Goal: Task Accomplishment & Management: Use online tool/utility

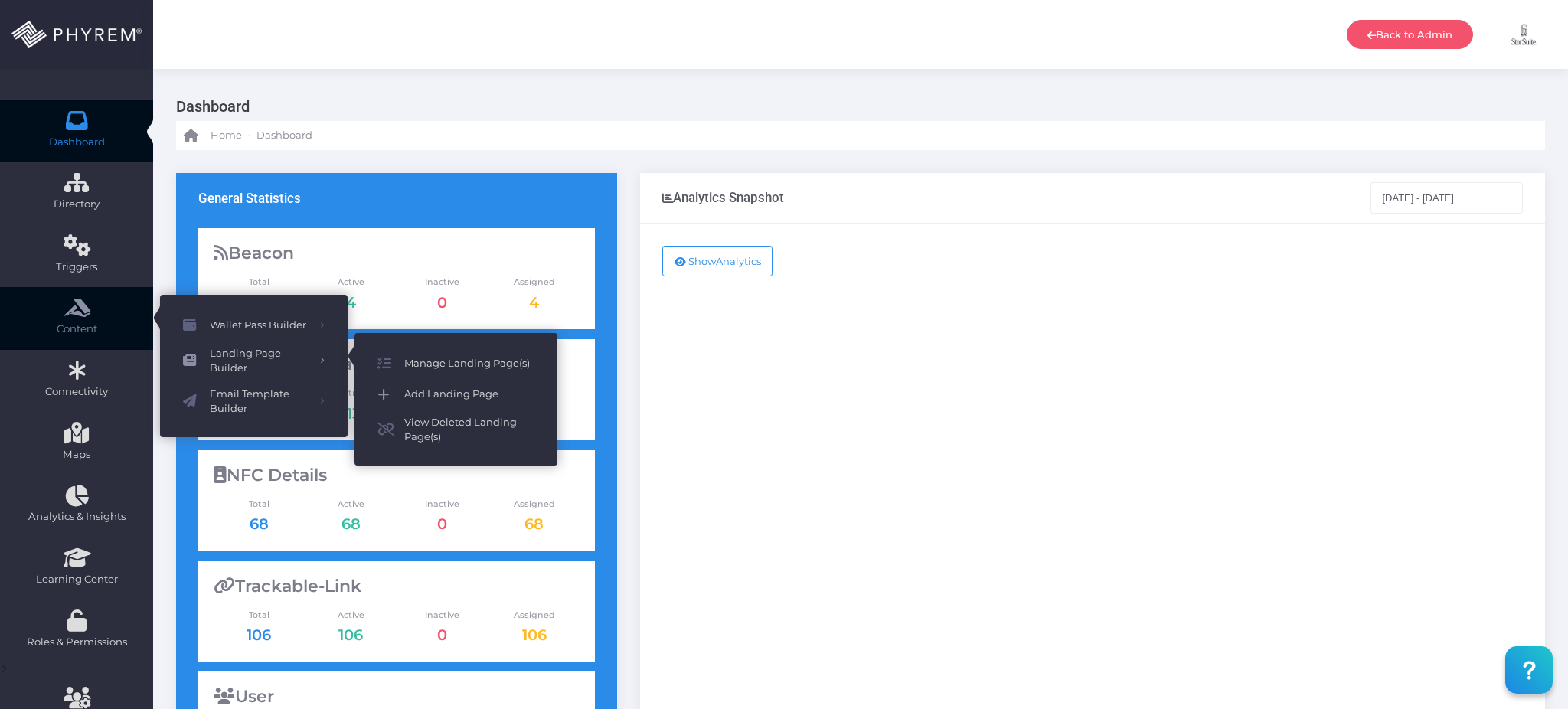
click at [463, 390] on span "Add Landing Page" at bounding box center [469, 394] width 130 height 20
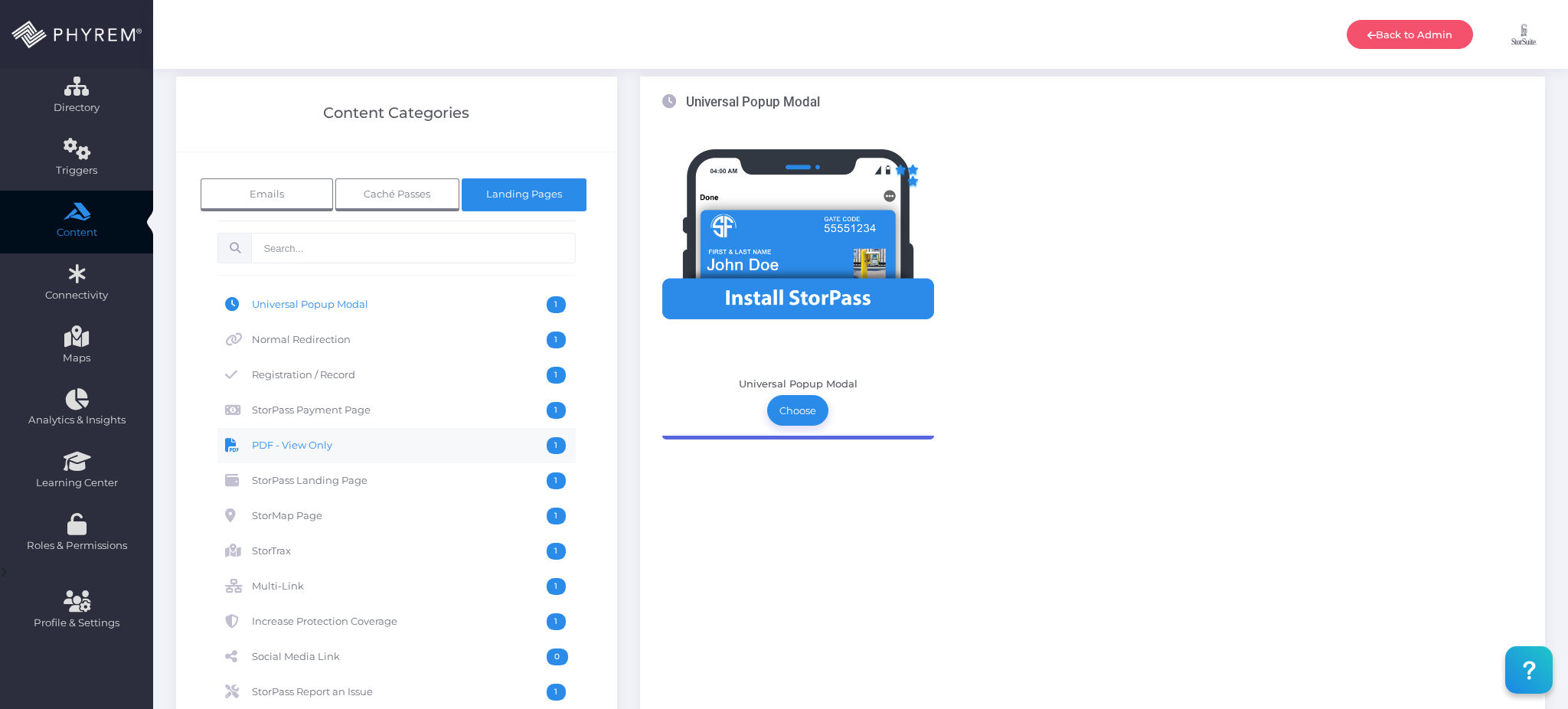
scroll to position [102, 0]
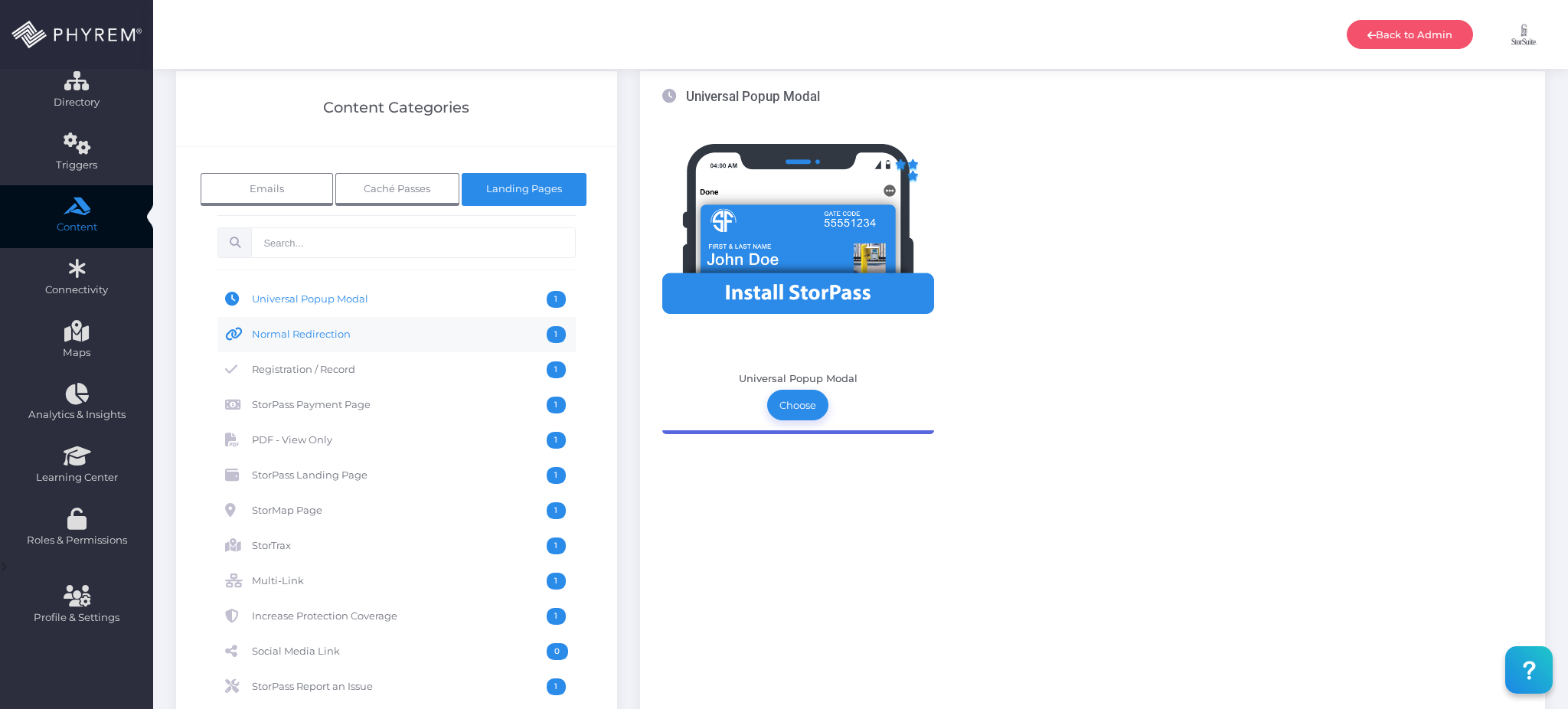
click at [345, 335] on span "Normal Redirection" at bounding box center [400, 334] width 296 height 17
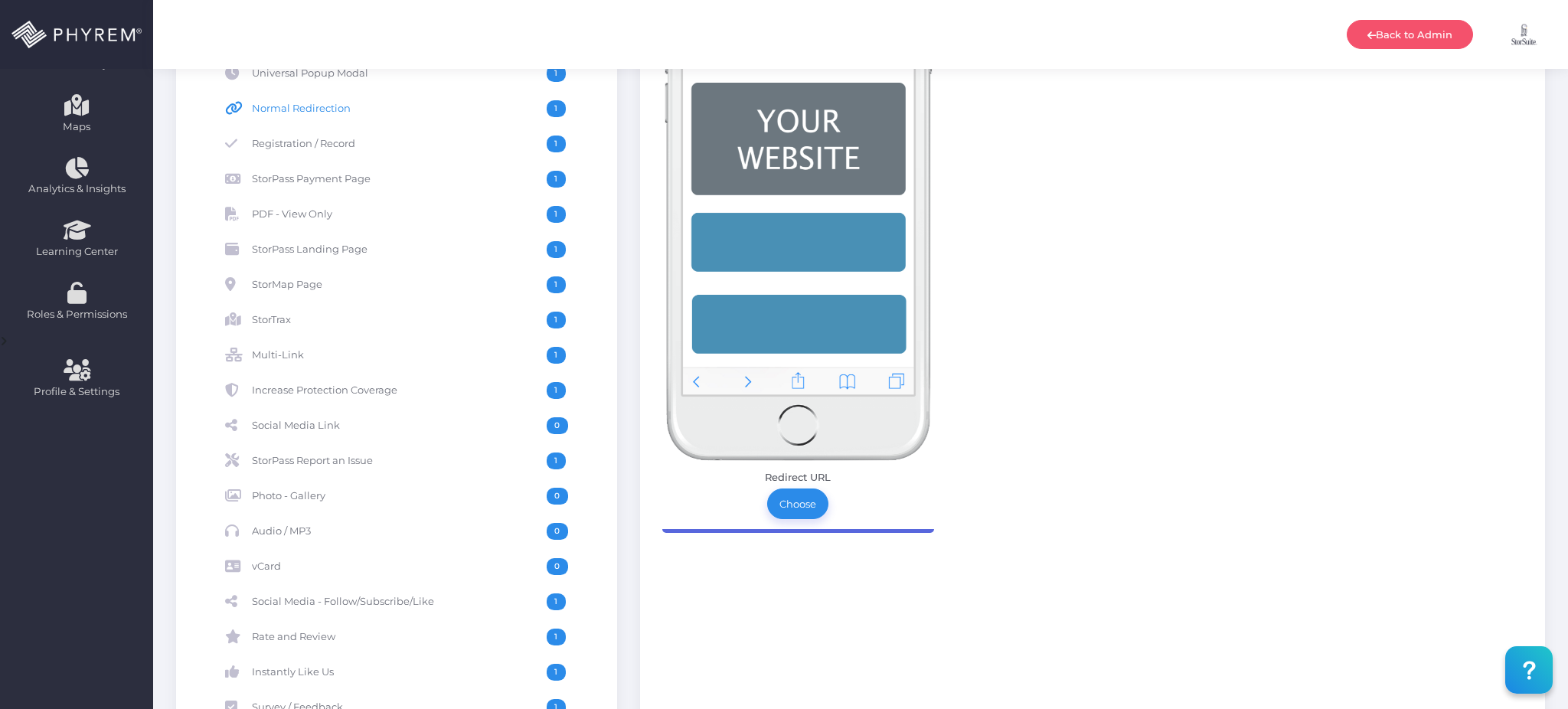
scroll to position [408, 0]
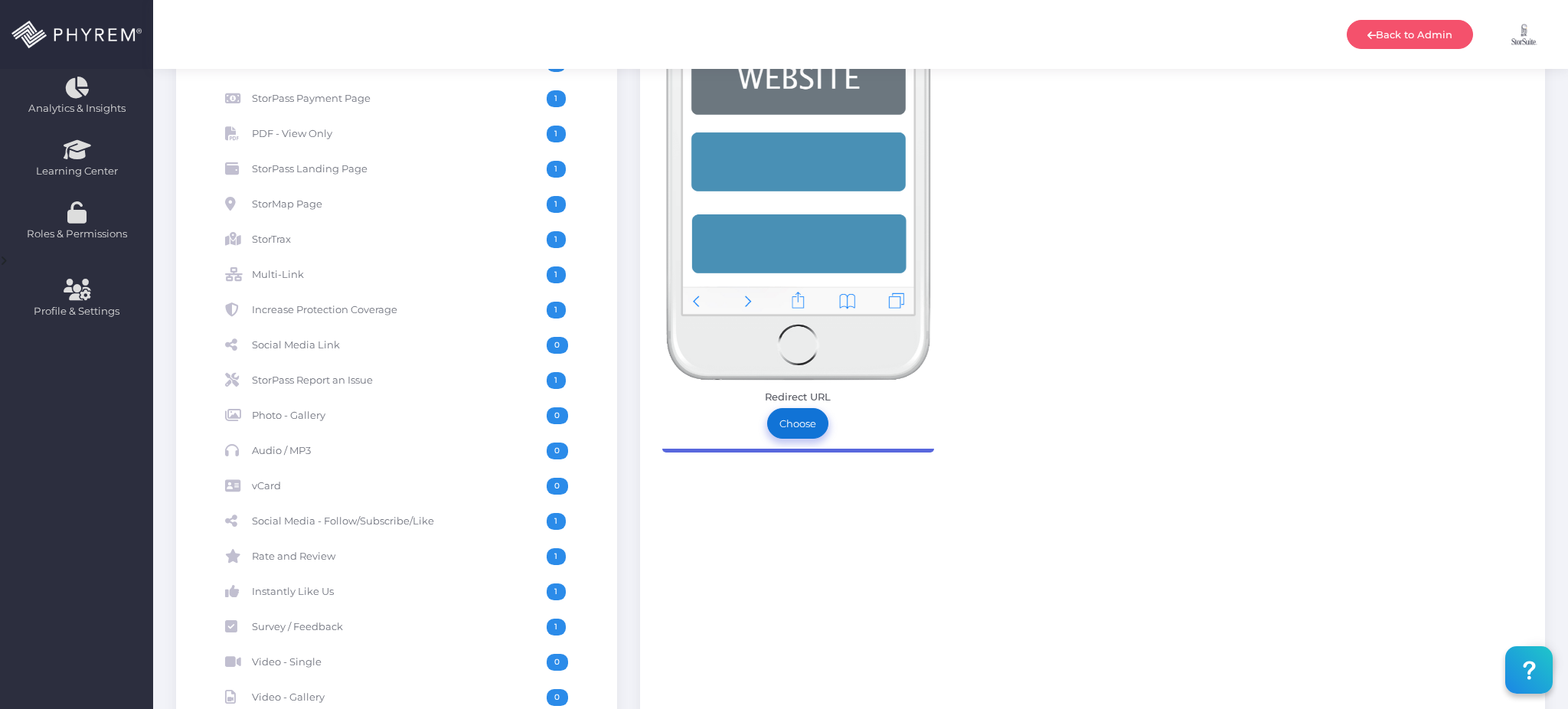
click at [804, 428] on link "Choose" at bounding box center [797, 423] width 61 height 30
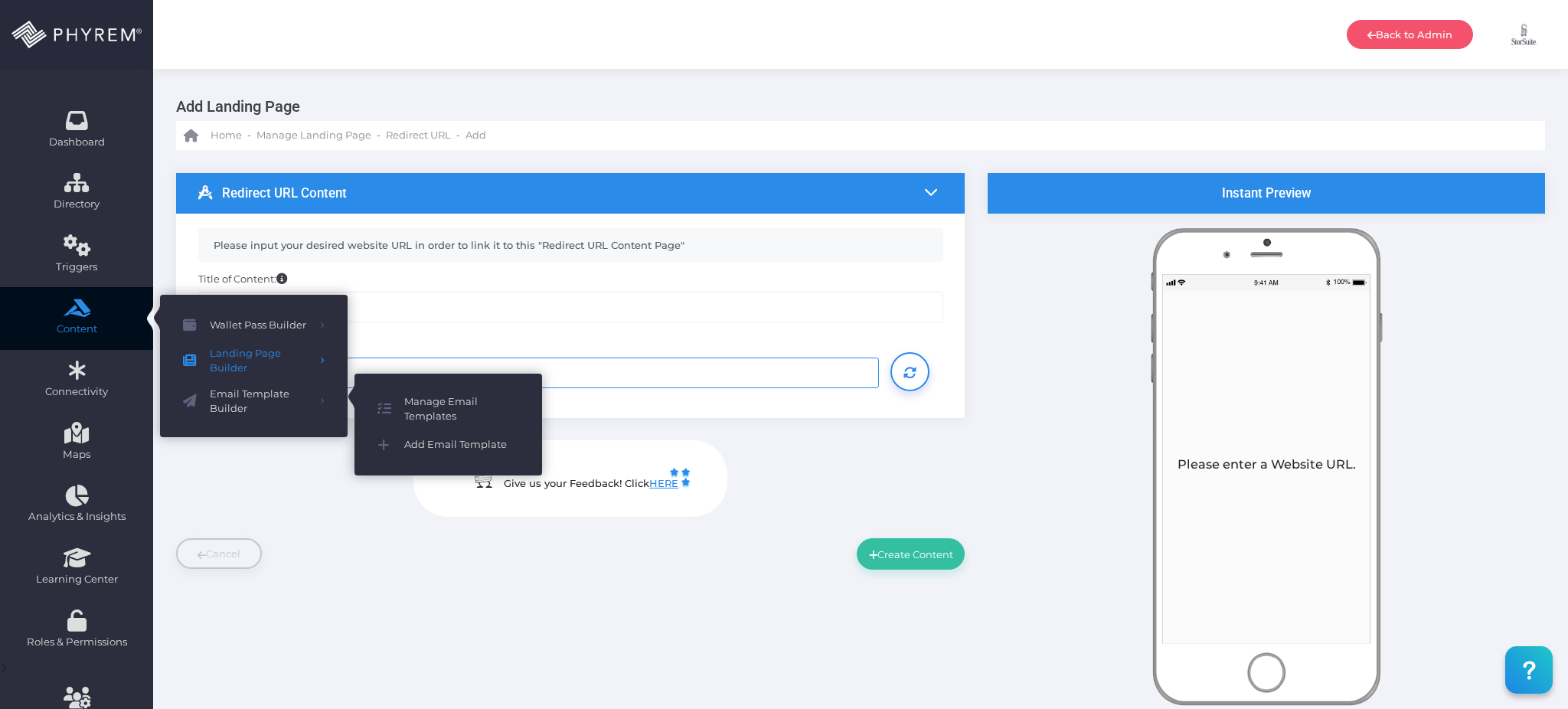
click at [757, 361] on input "text" at bounding box center [539, 373] width 681 height 30
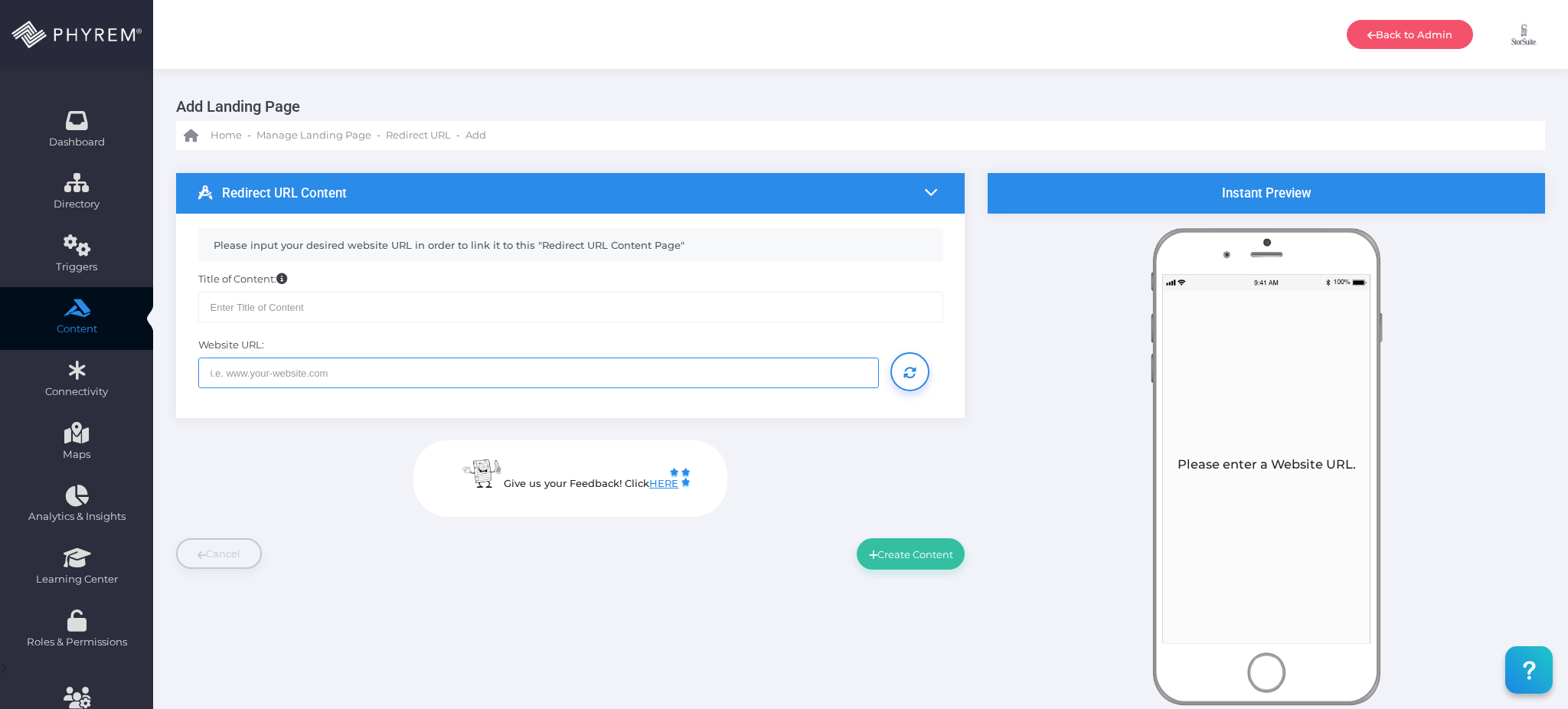
paste input "https://www.selfstorage.org/LinkClick.aspx?fileticket=bglO7FNCvAs%3d&portalid=0"
type input "https://www.selfstorage.org/LinkClick.aspx?fileticket=bglO7FNCvAs%3d&portalid=0"
click at [488, 302] on input "text" at bounding box center [570, 307] width 745 height 30
type input "SSA Fall 2025 Site Map"
click at [903, 373] on icon at bounding box center [909, 373] width 13 height 0
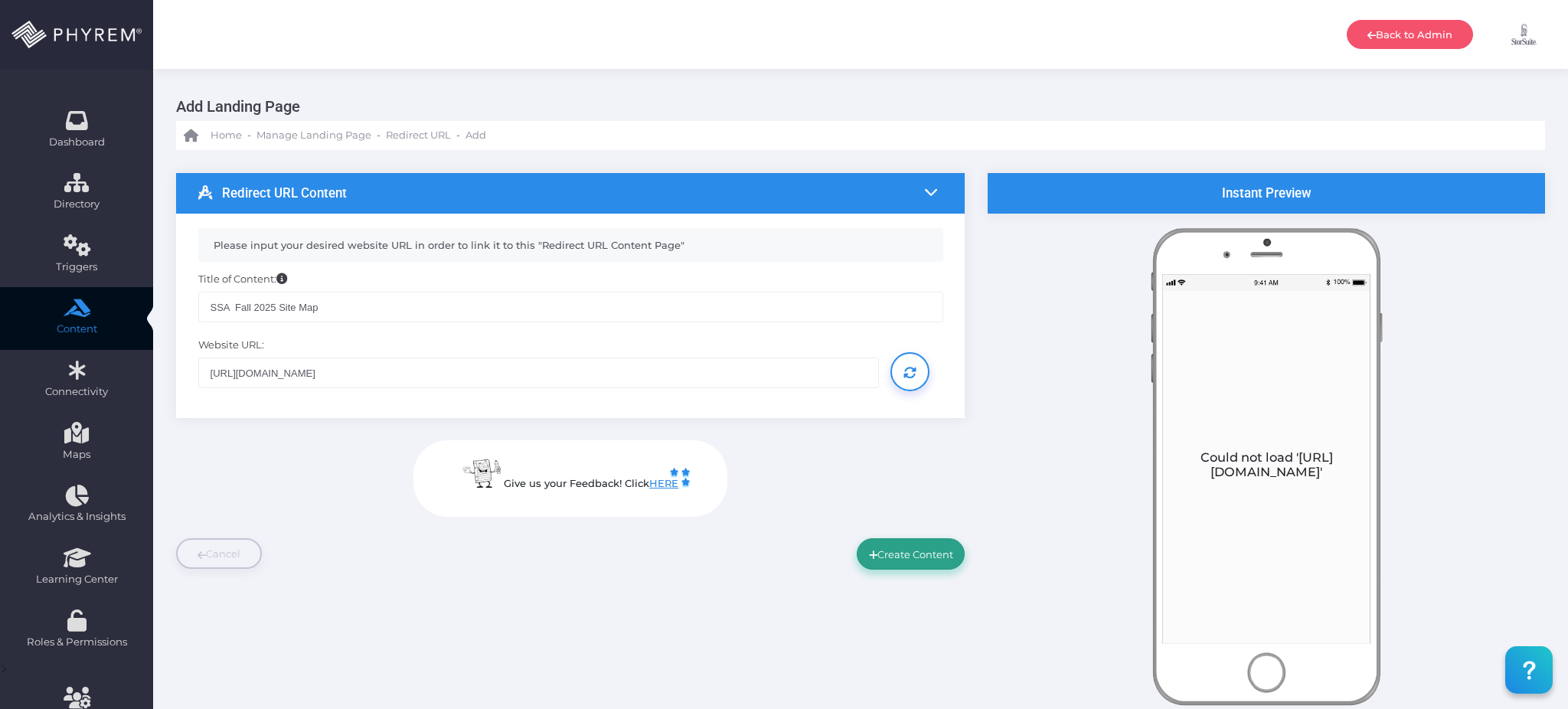
click at [923, 549] on button "Create Content" at bounding box center [910, 553] width 108 height 30
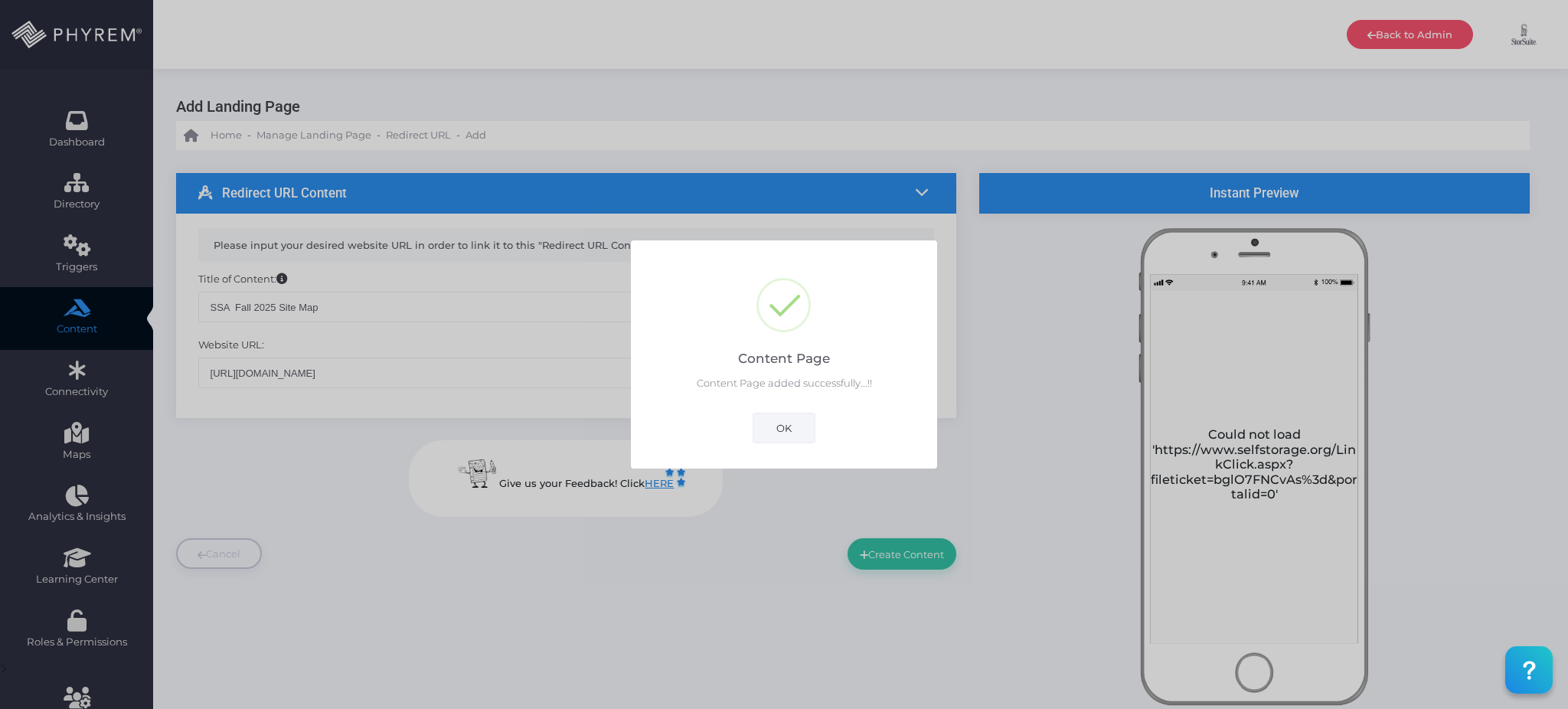
click at [787, 436] on button "OK" at bounding box center [784, 428] width 63 height 30
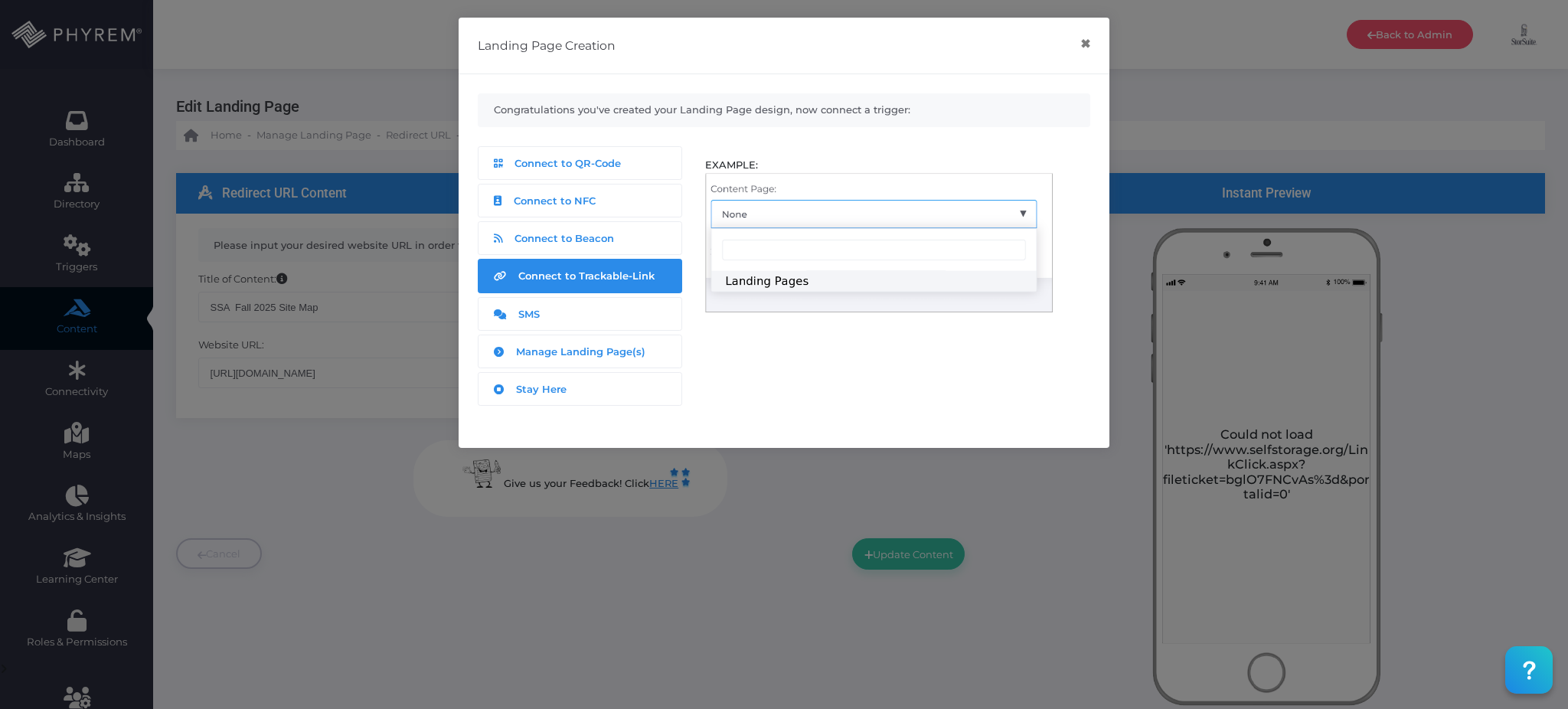
click at [620, 277] on span "Connect to Trackable-Link" at bounding box center [586, 276] width 136 height 13
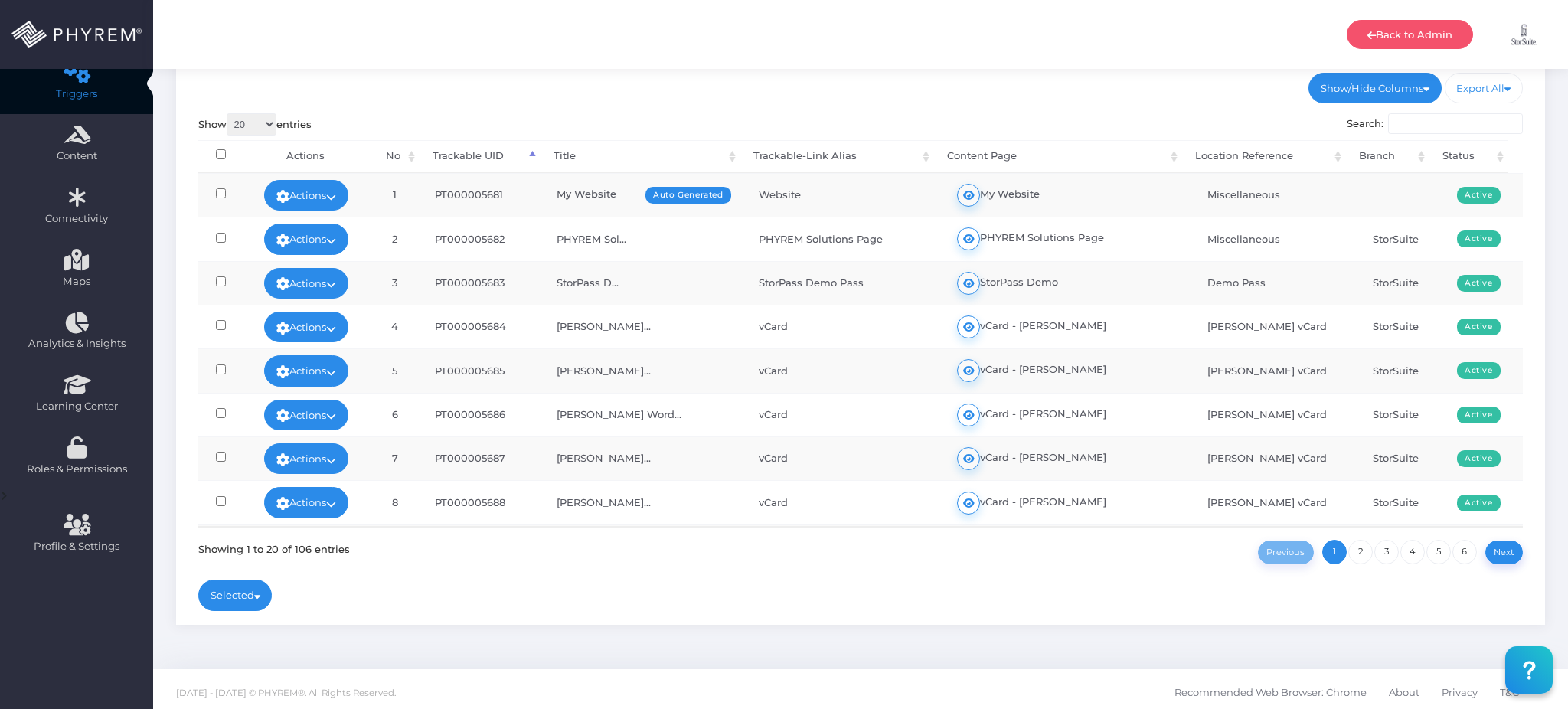
scroll to position [177, 0]
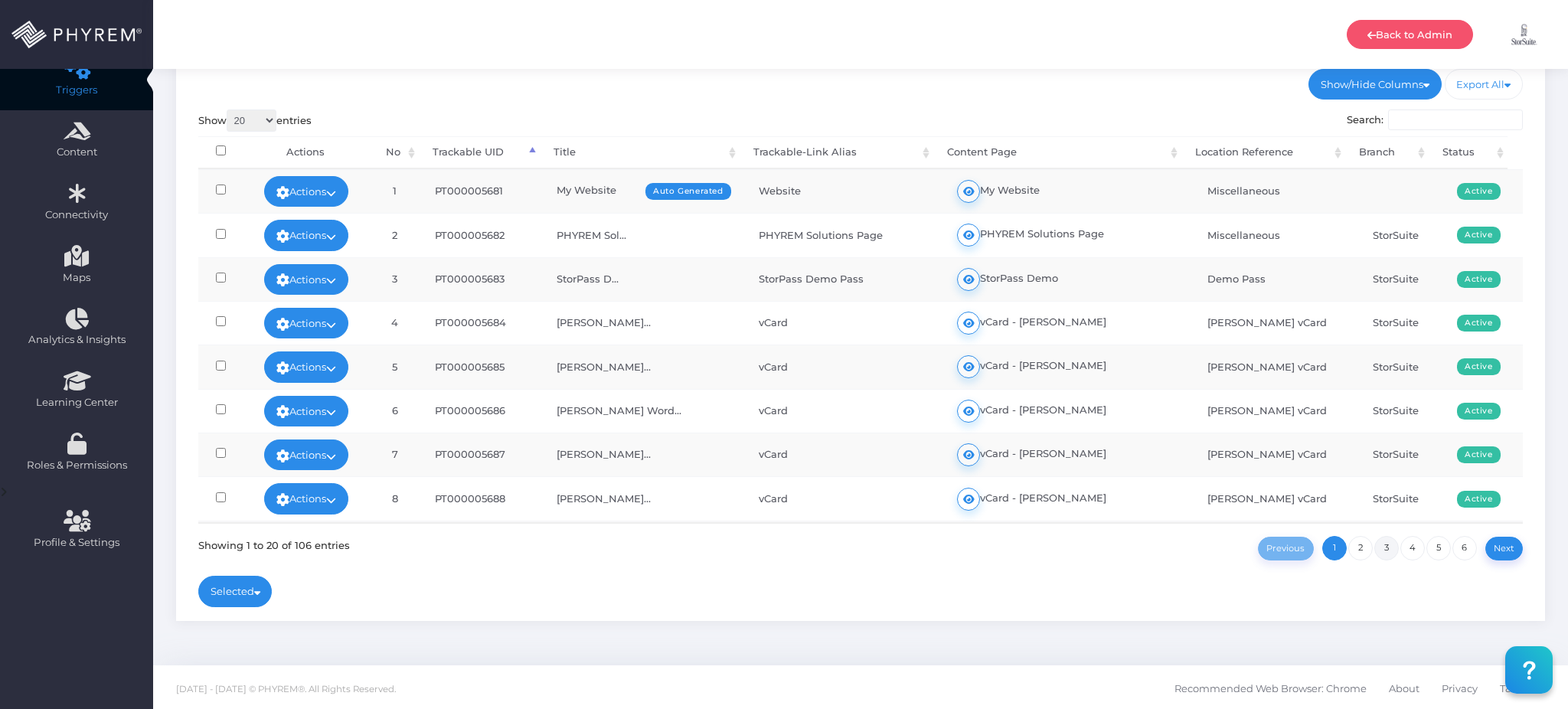
click at [1381, 544] on link "3" at bounding box center [1386, 548] width 24 height 24
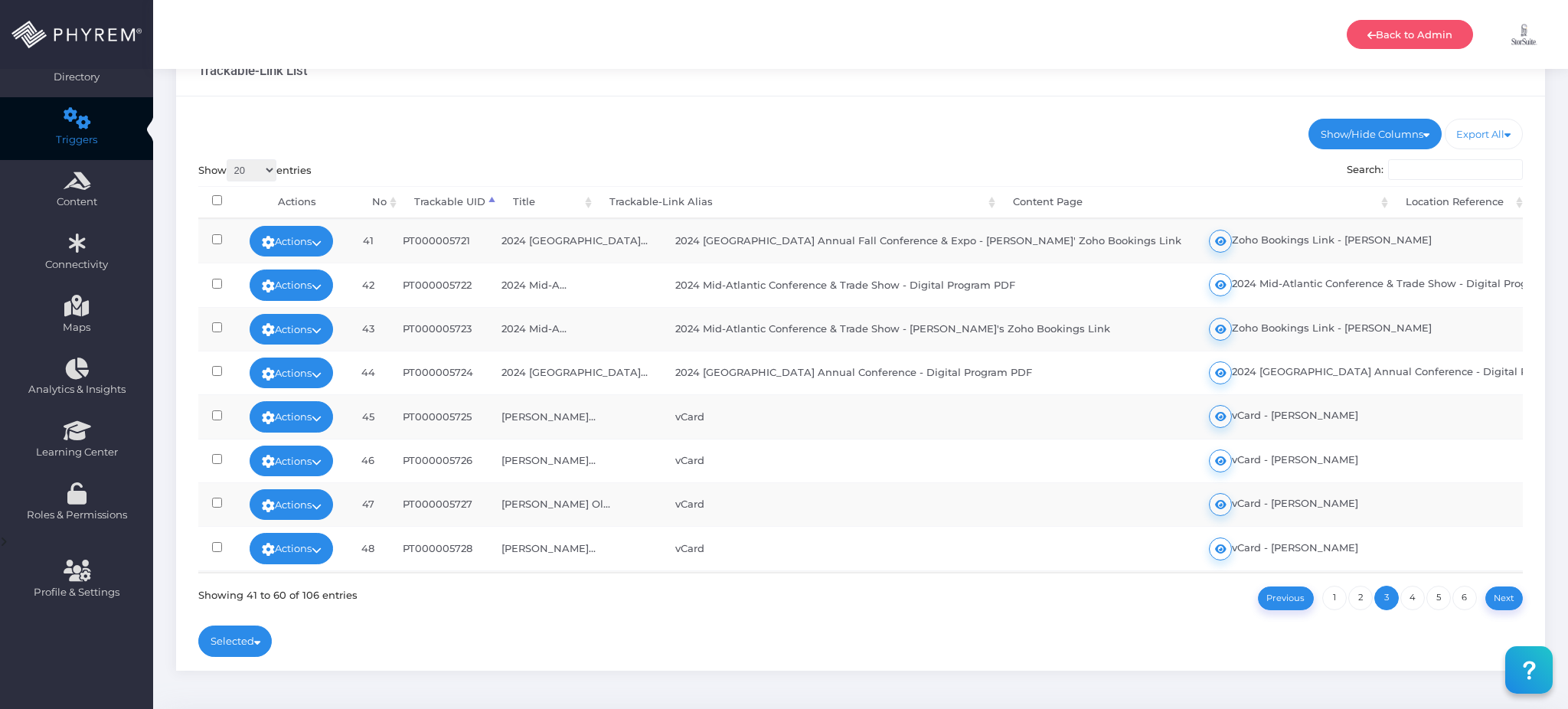
scroll to position [75, 0]
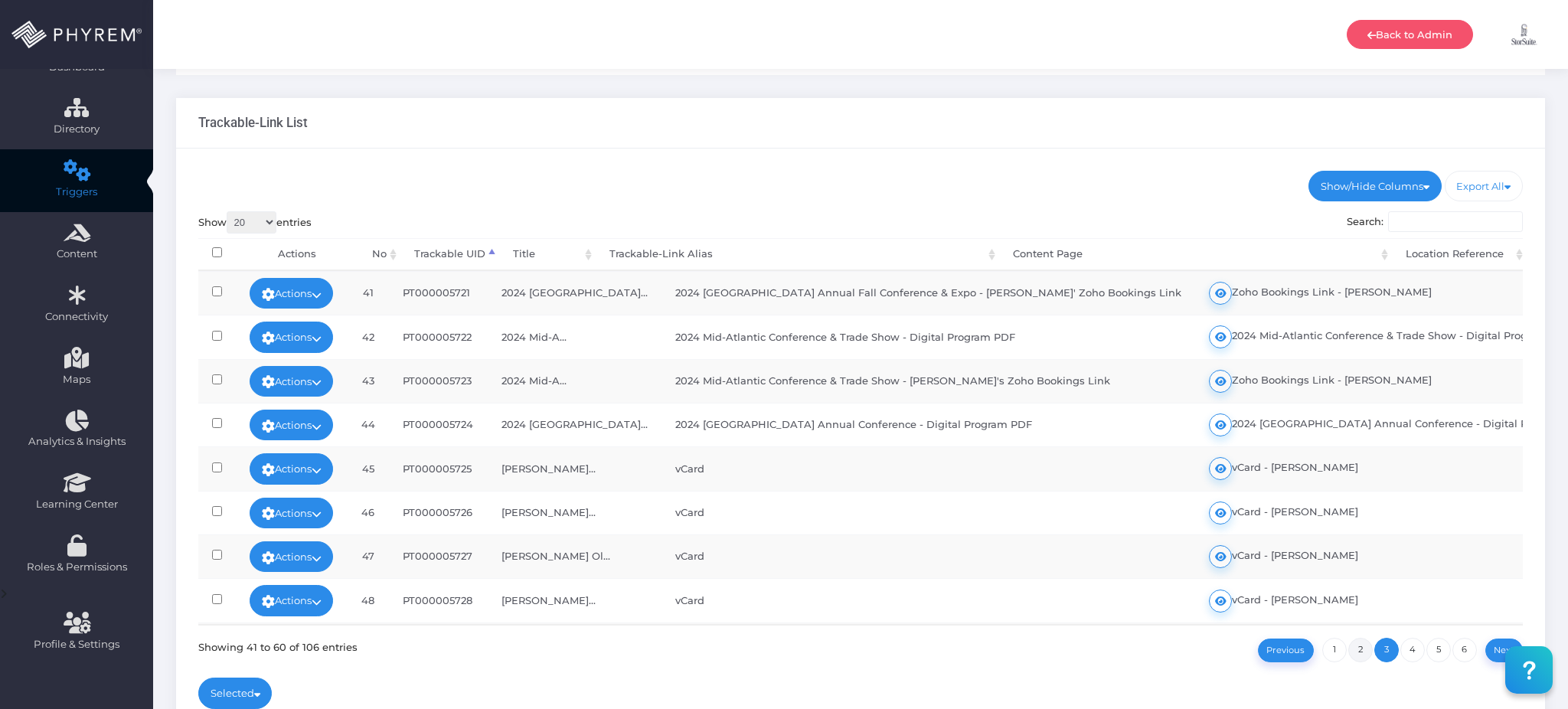
click at [1364, 644] on link "2" at bounding box center [1359, 649] width 24 height 24
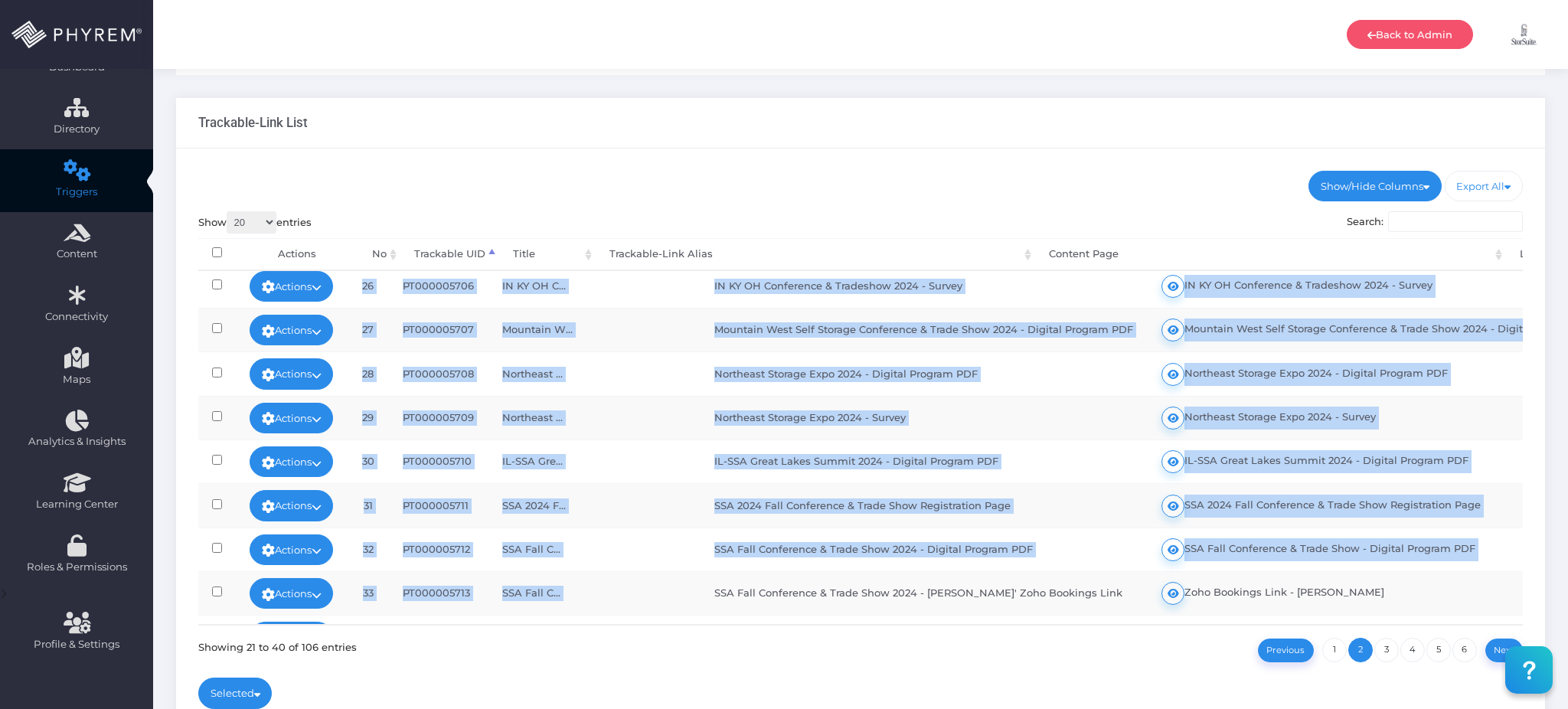
scroll to position [56, 0]
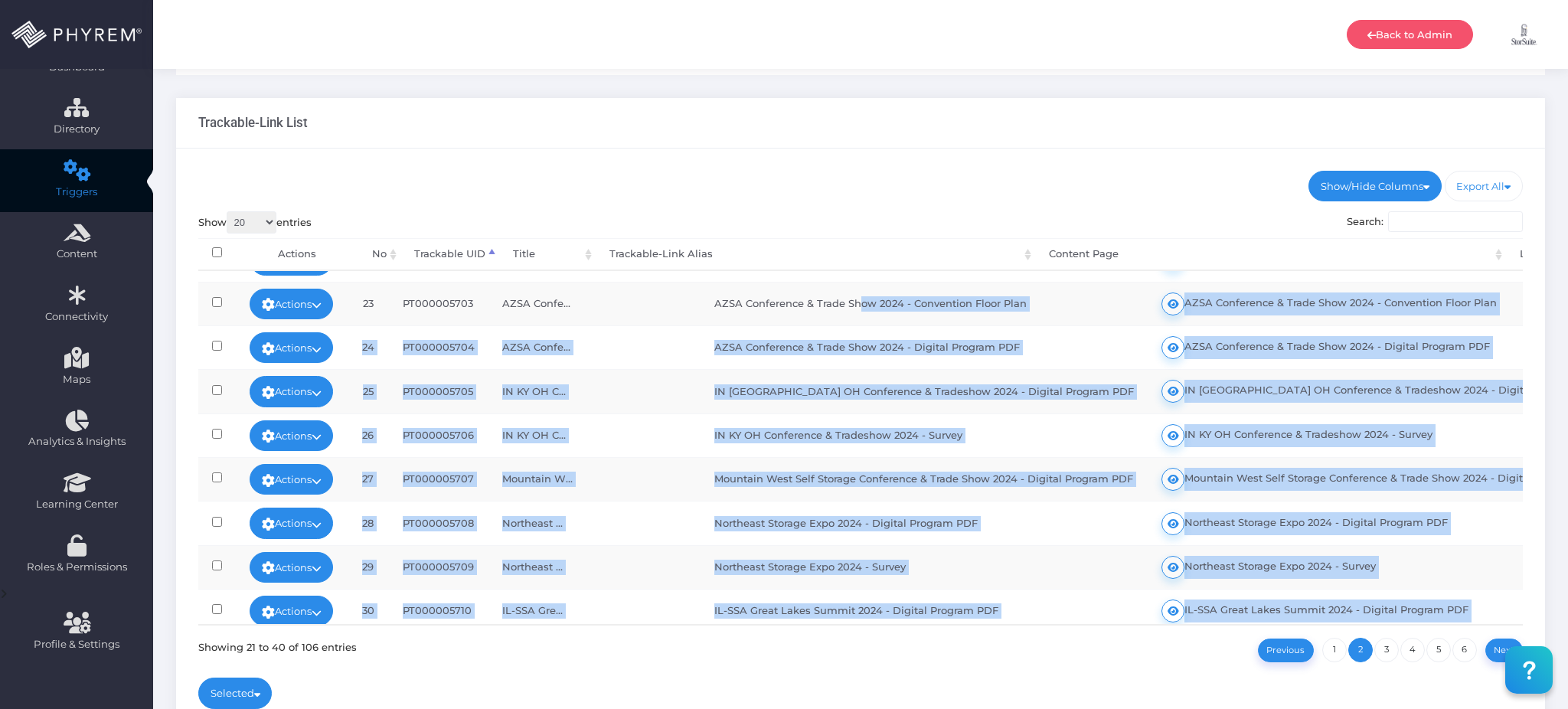
drag, startPoint x: 606, startPoint y: 279, endPoint x: 748, endPoint y: 275, distance: 142.1
click at [749, 275] on tbody "Actions Edit View Analytics Deactivate View Logs 21 PT000005701 SSA Spring... S…" at bounding box center [1073, 632] width 1751 height 878
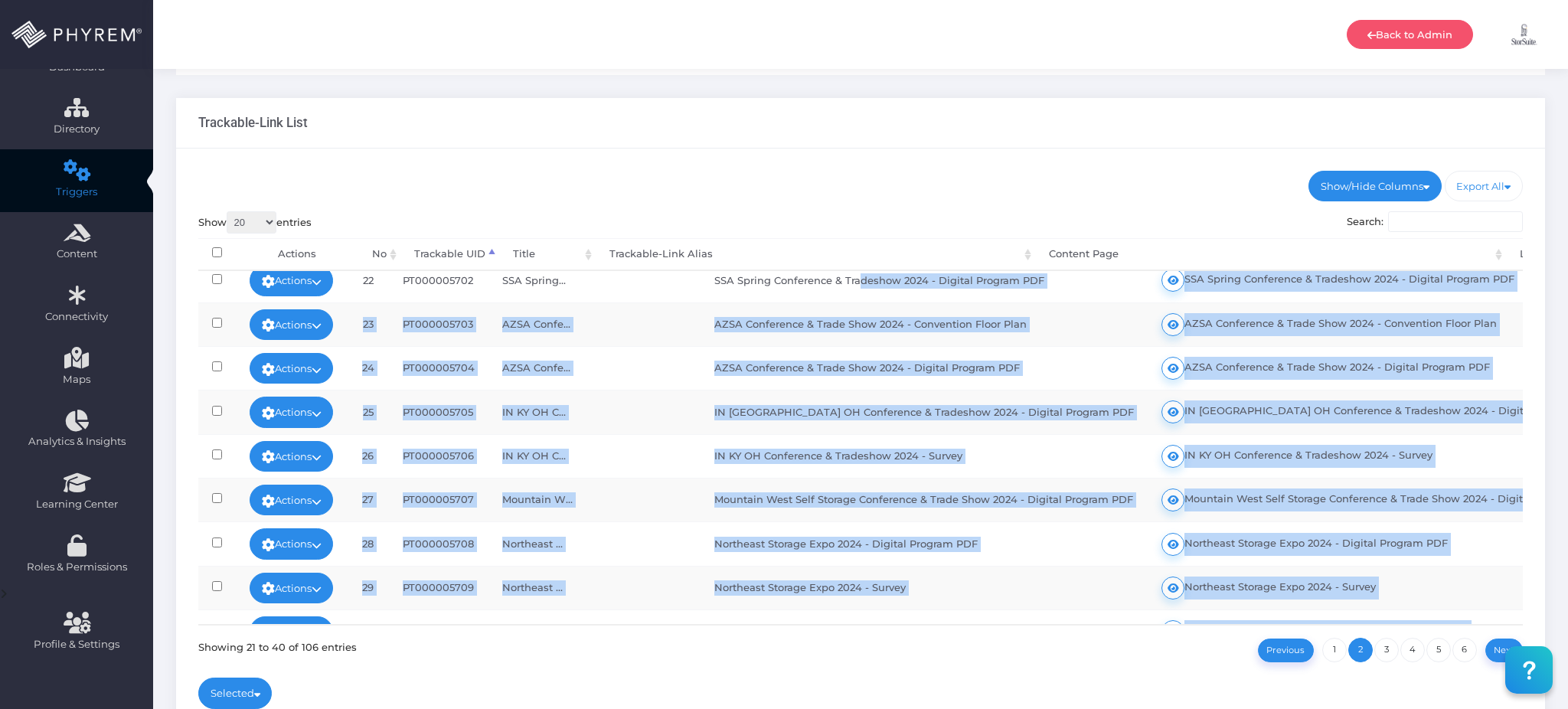
click at [961, 409] on td "IN [GEOGRAPHIC_DATA] OH Conference & Tradeshow 2024 - Digital Program PDF" at bounding box center [923, 411] width 447 height 44
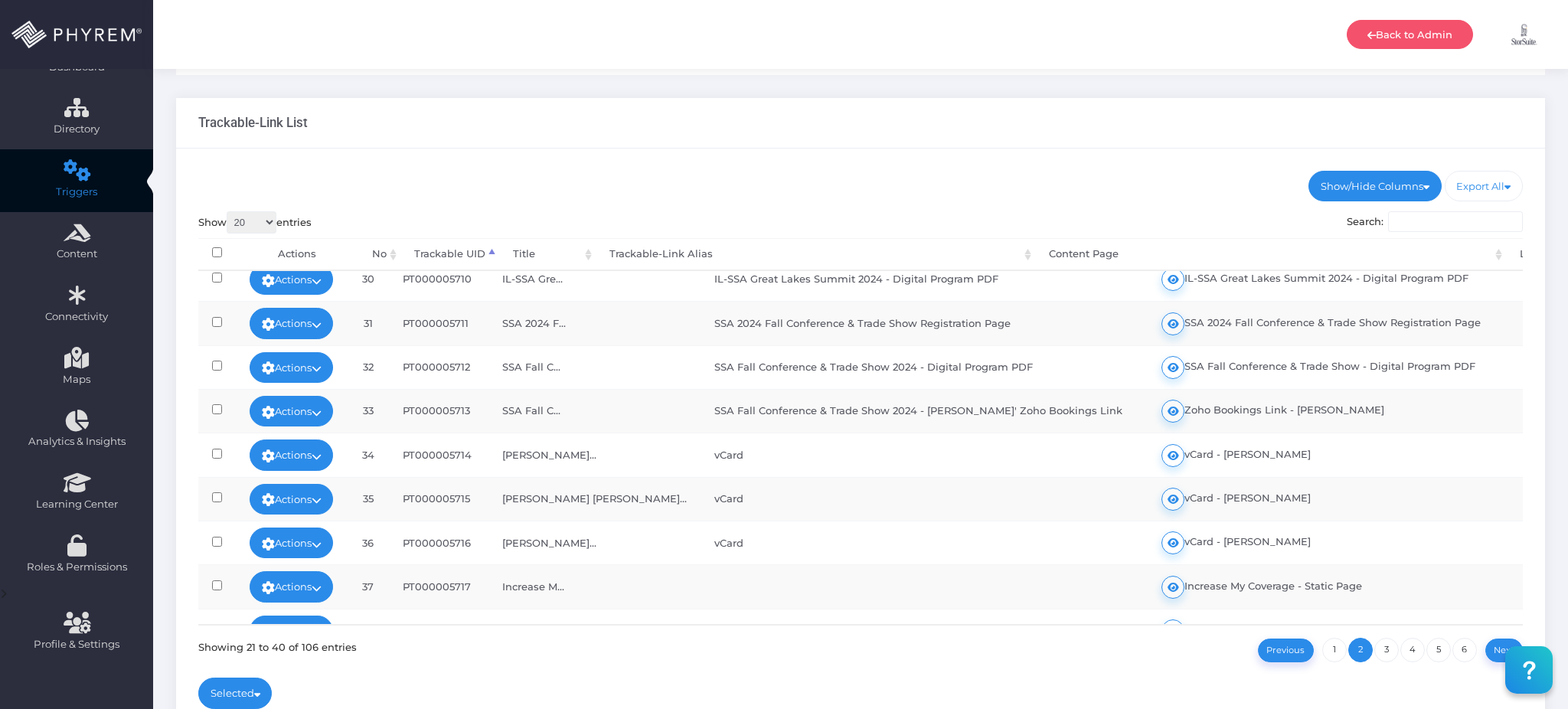
scroll to position [465, 0]
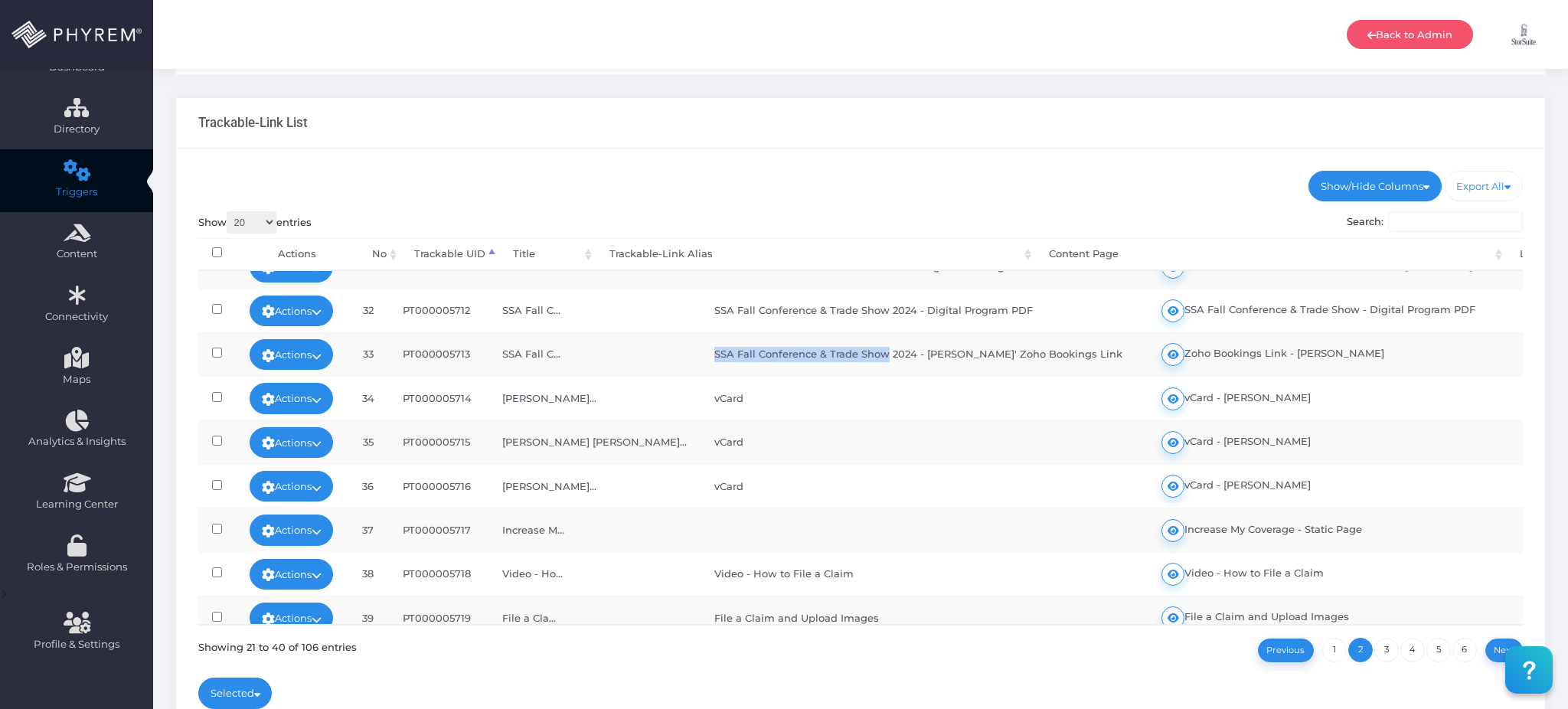
drag, startPoint x: 623, startPoint y: 353, endPoint x: 780, endPoint y: 354, distance: 157.0
click at [780, 354] on td "SSA Fall Conference & Trade Show 2024 - Chris' Zoho Bookings Link" at bounding box center [923, 354] width 447 height 44
click at [1388, 644] on link "3" at bounding box center [1386, 649] width 24 height 24
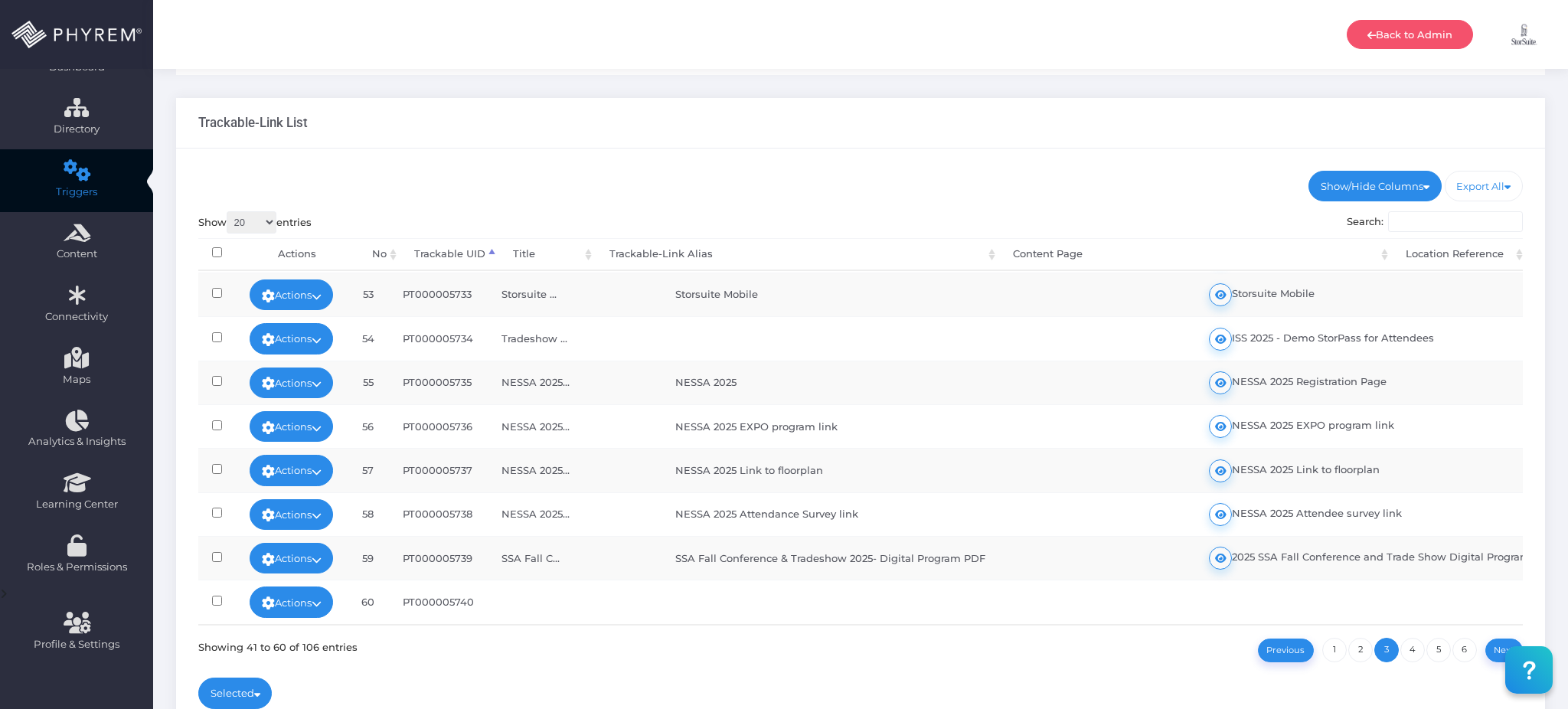
scroll to position [541, 0]
click at [296, 592] on link "Actions" at bounding box center [291, 601] width 84 height 30
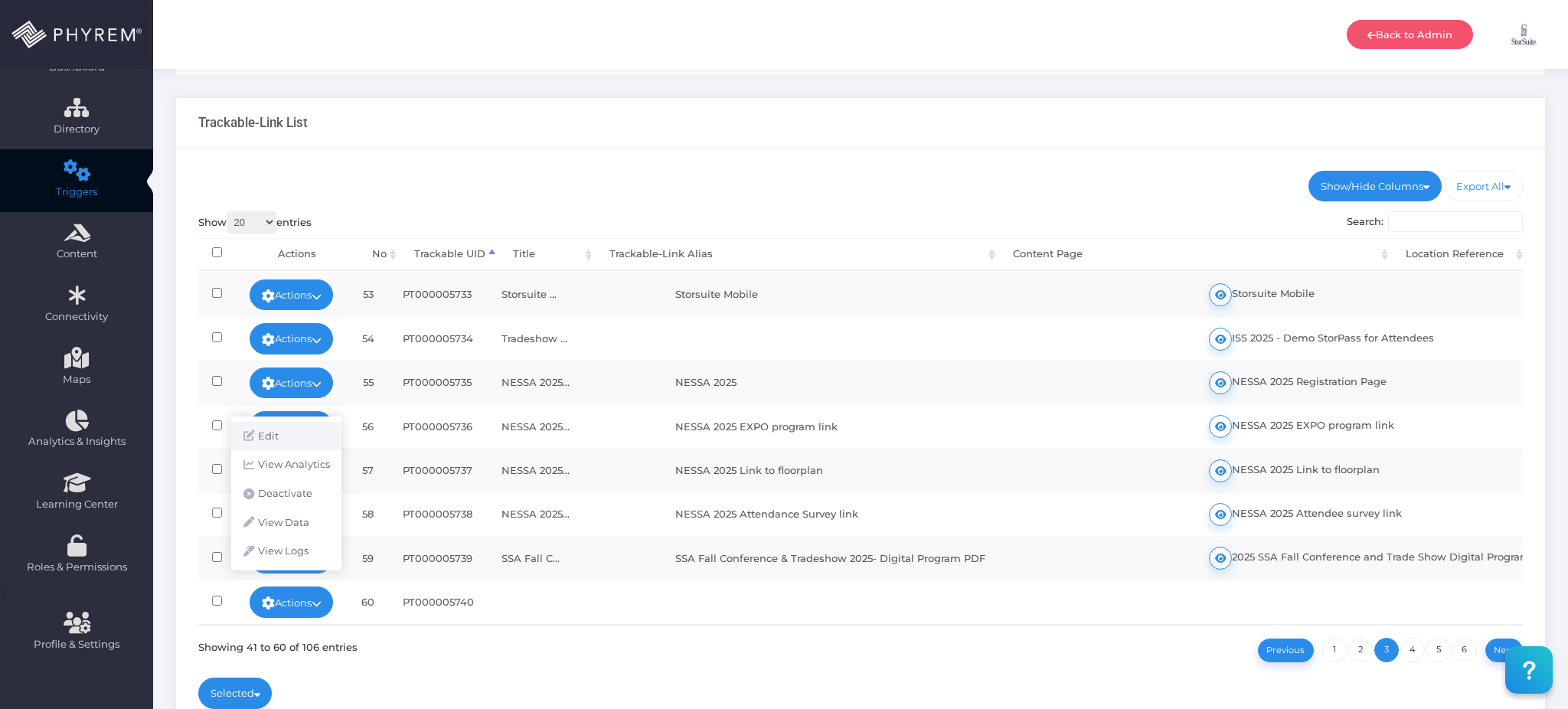
click at [310, 437] on link "Edit" at bounding box center [286, 436] width 110 height 29
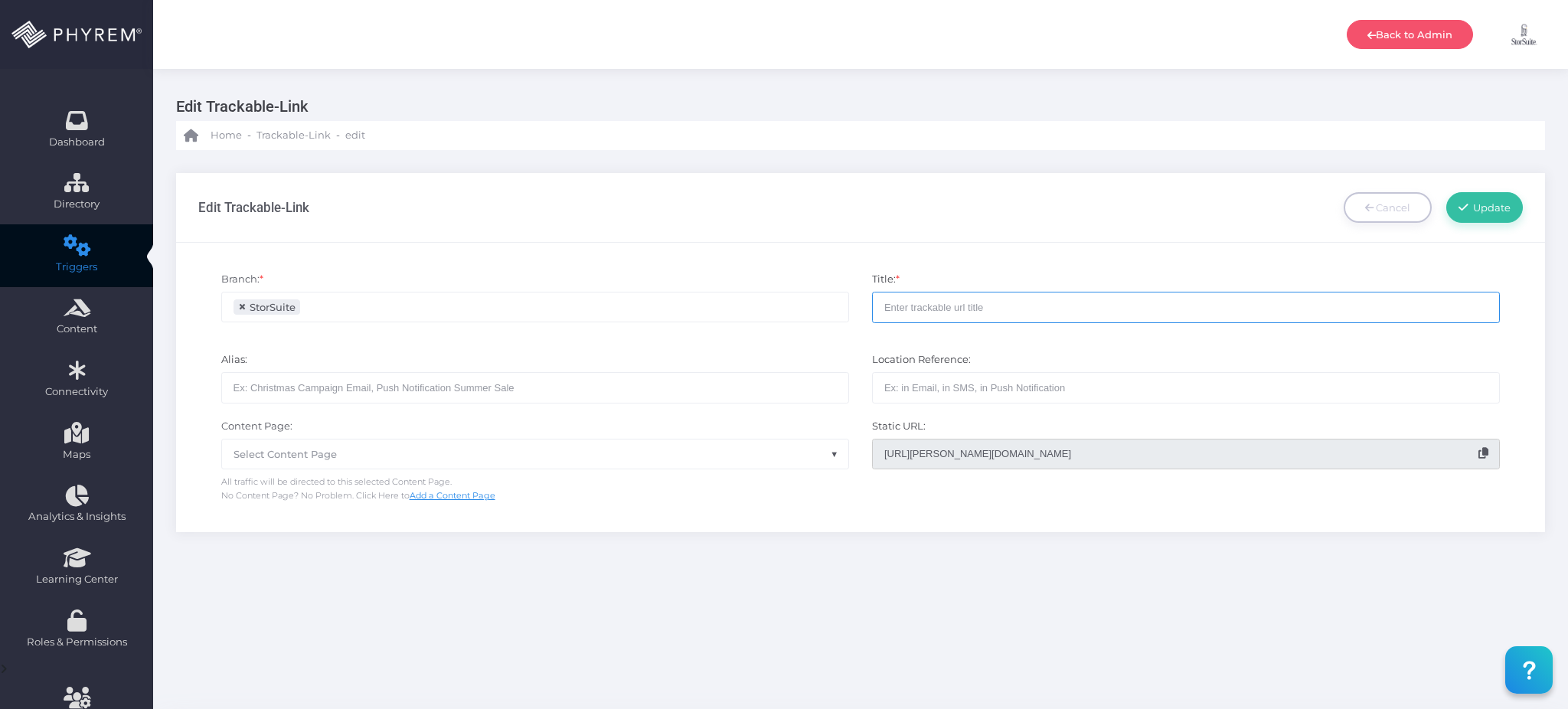
click at [945, 307] on input "text" at bounding box center [1185, 307] width 628 height 30
paste input "SSA Fall Conference & Trade Show"
drag, startPoint x: 1017, startPoint y: 307, endPoint x: 818, endPoint y: 302, distance: 199.1
click at [818, 302] on div "Branch: * StorSuite SiteLink DEMO 3 Manager Pass Branch × StorSuite Title: * SS…" at bounding box center [860, 305] width 1347 height 81
type input "SSA Fall Conference & Trade Show 2025 - Location Map"
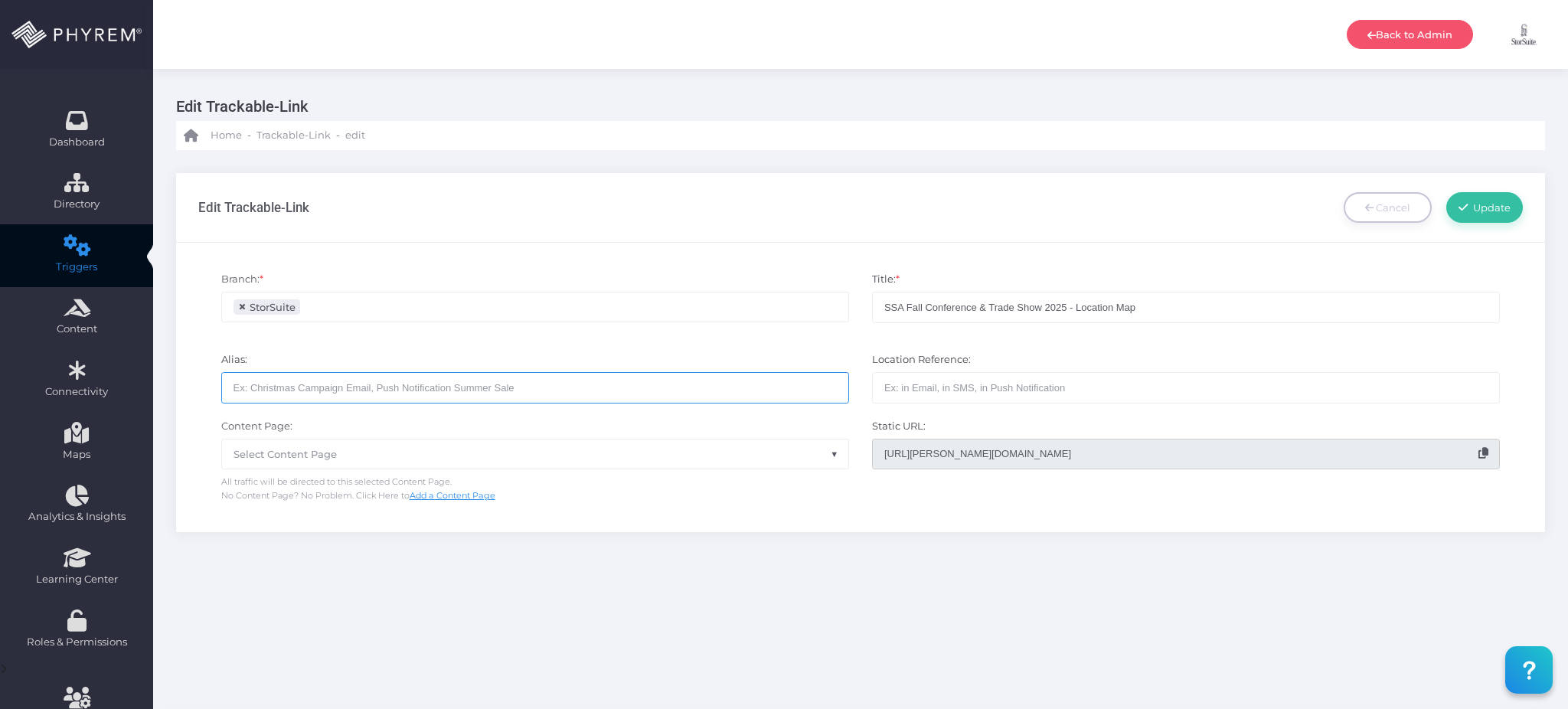
click at [416, 376] on input "text" at bounding box center [535, 387] width 628 height 30
paste input "SSA Fall Conference & Trade Show 2025 - Location Map"
type input "SSA Fall Conference & Trade Show 2025 - Location Map"
click at [993, 389] on input "text" at bounding box center [1185, 387] width 628 height 30
type input "SMS Campaign"
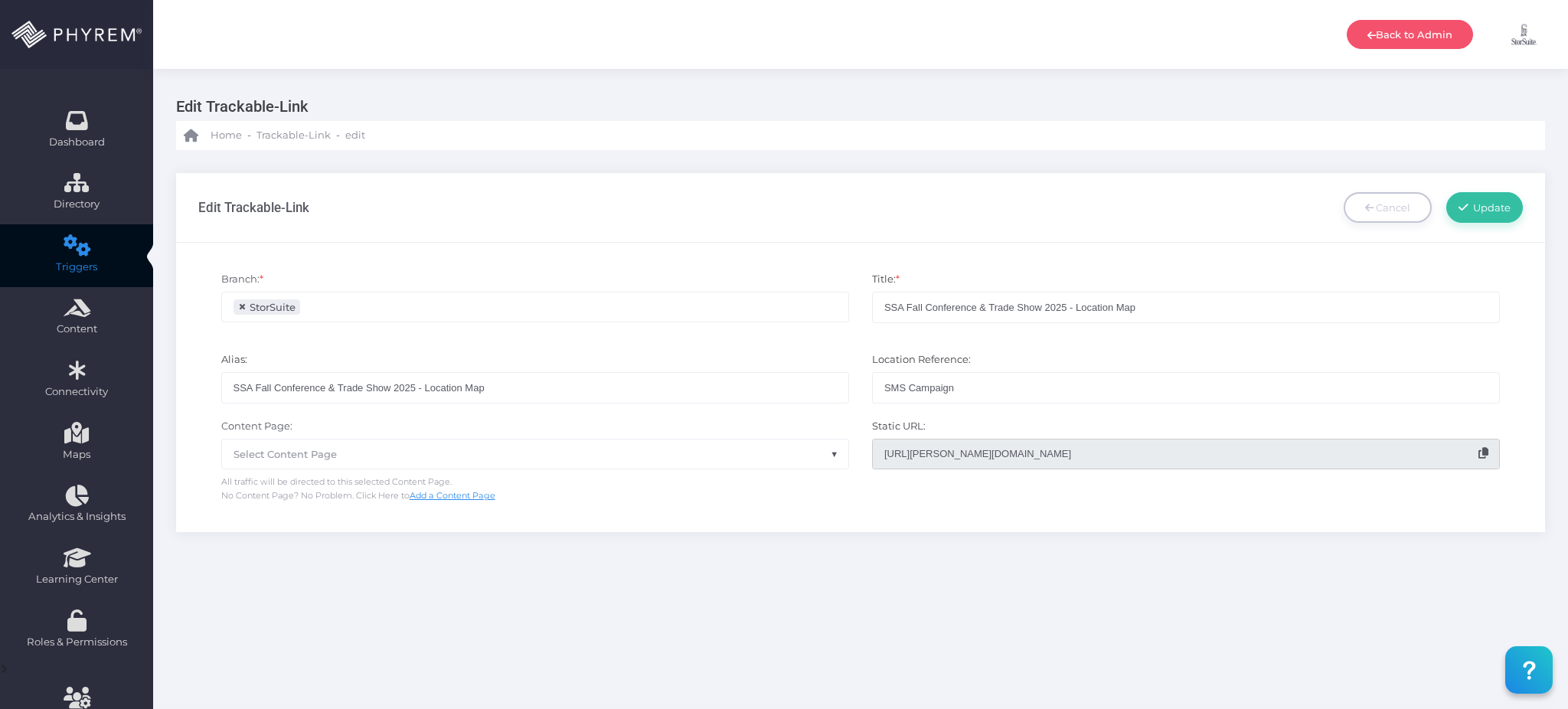
click at [772, 450] on span "Select Content Page" at bounding box center [535, 454] width 626 height 29
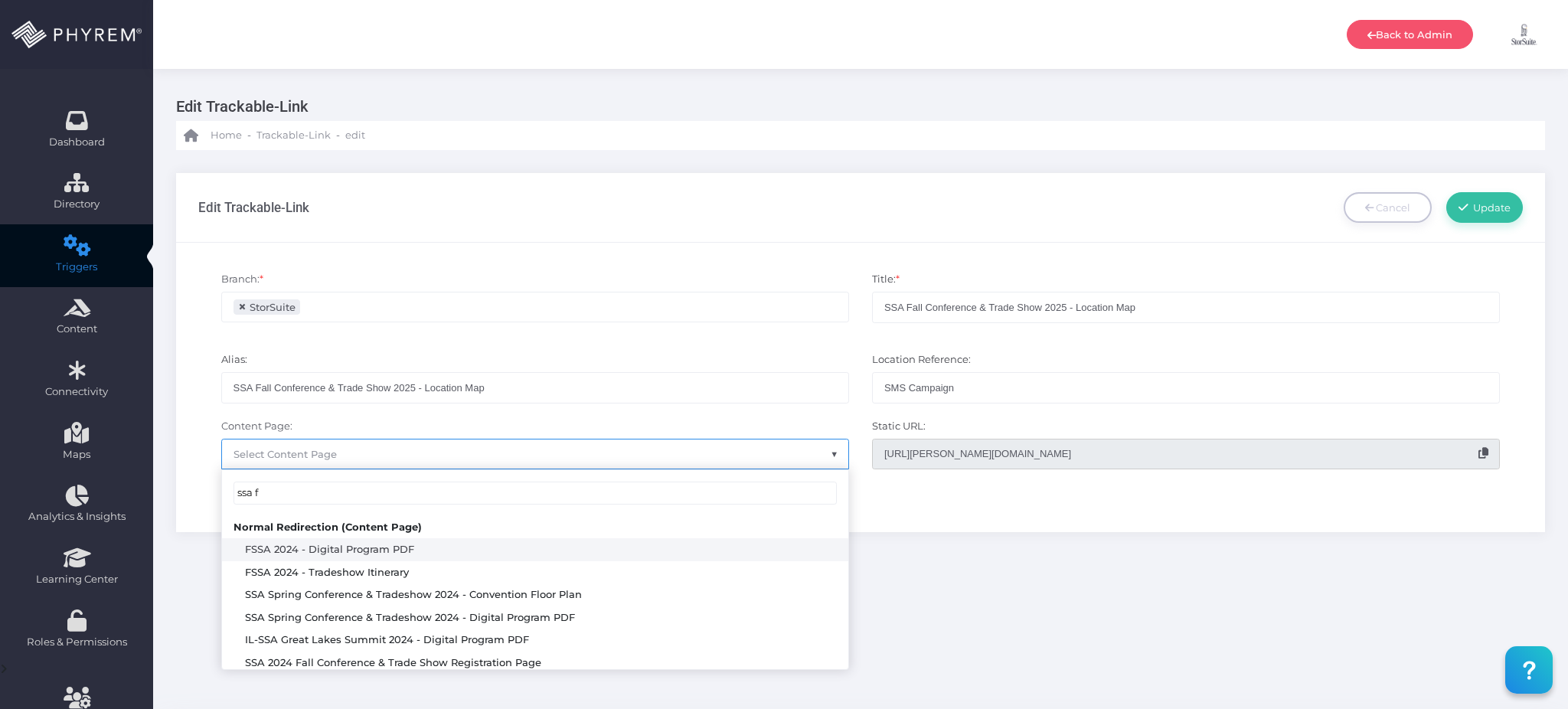
type input "ssa fa"
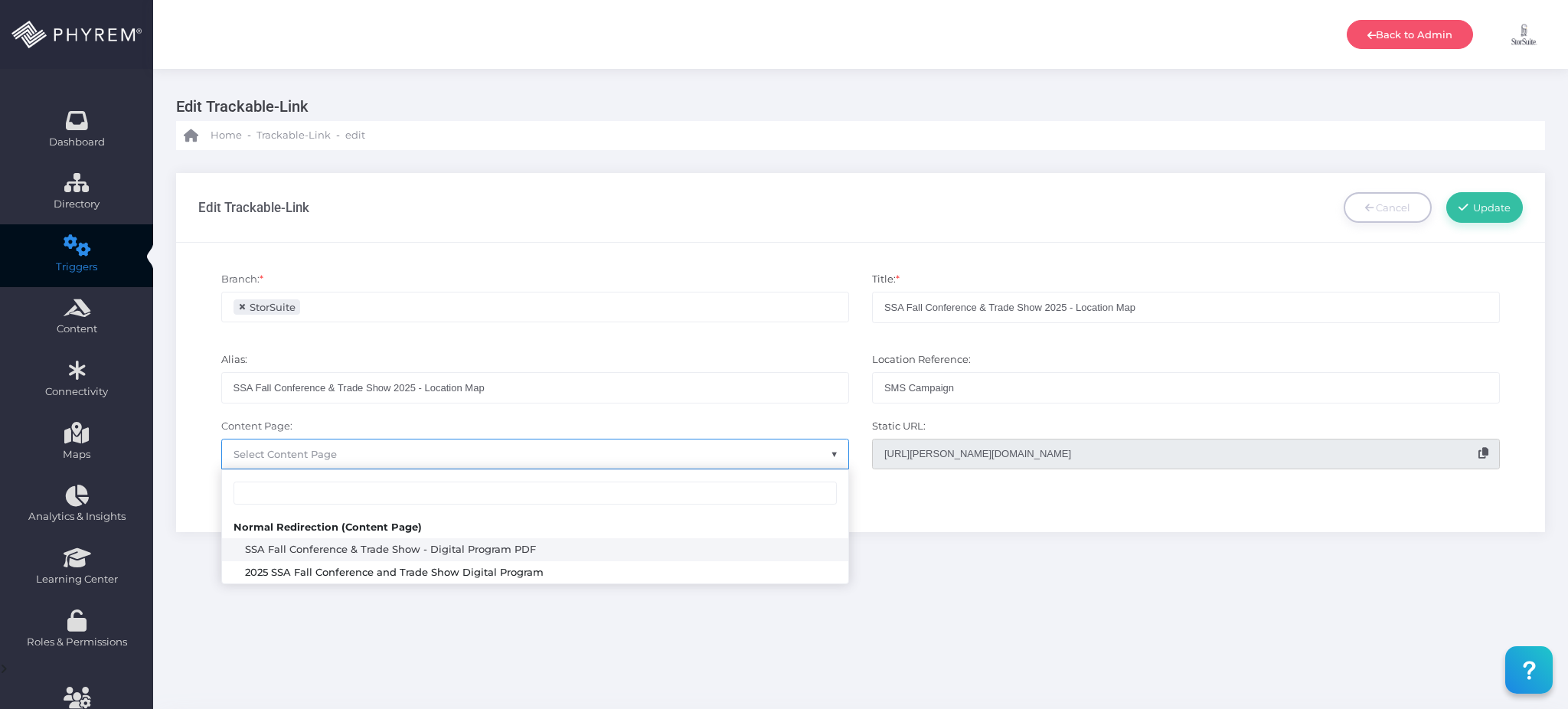
click at [1312, 531] on div "Branch: * StorSuite SiteLink DEMO 3 Manager Pass Branch × StorSuite Title: * SS…" at bounding box center [860, 387] width 1369 height 290
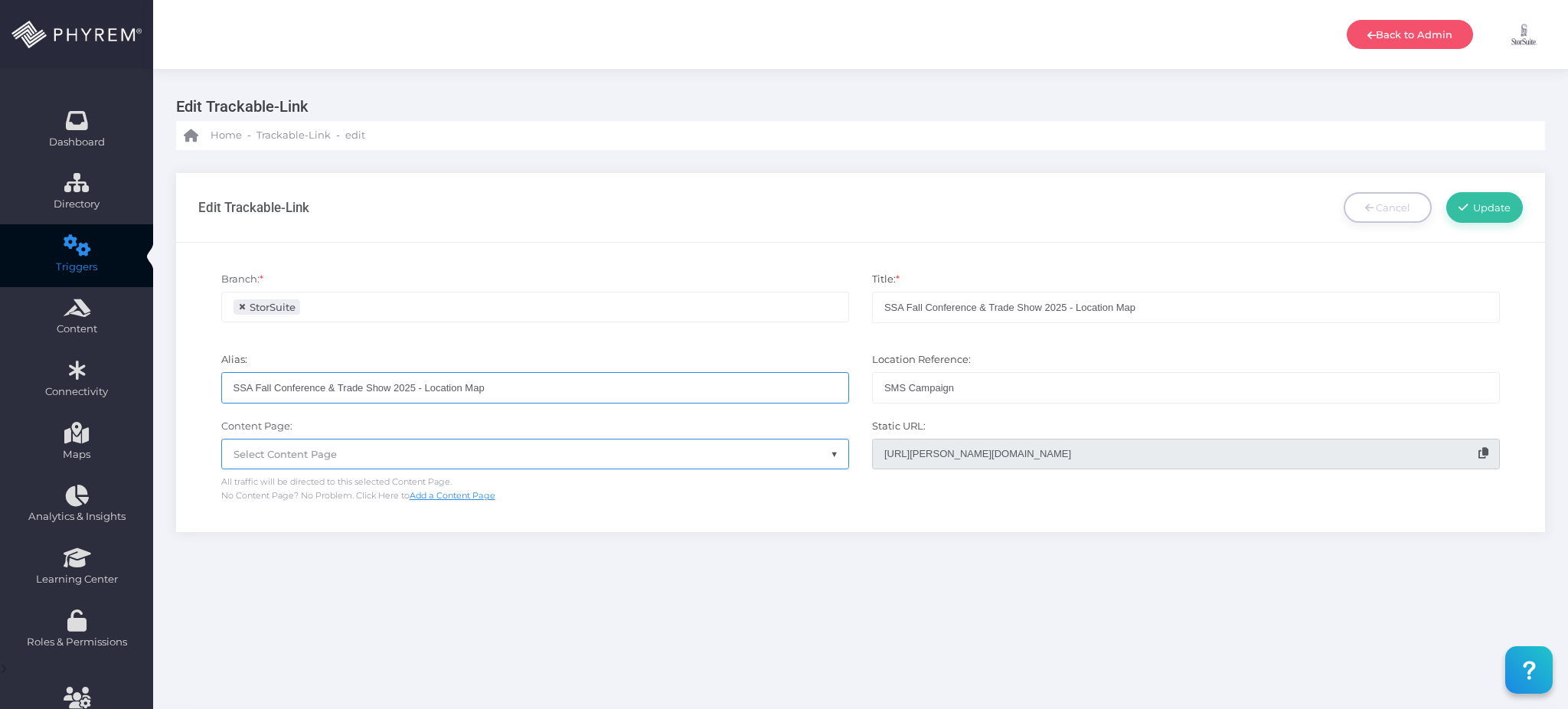
click at [493, 392] on input "SSA Fall Conference & Trade Show 2025 - Location Map" at bounding box center [535, 387] width 628 height 30
drag, startPoint x: 495, startPoint y: 392, endPoint x: 366, endPoint y: 395, distance: 129.0
click at [366, 395] on input "SSA Fall Conference & Trade Show 2025 - Location Map" at bounding box center [535, 387] width 628 height 30
click at [589, 471] on div "Content Page: None StorSuite - StorTrax My Website PHYREM Solutions Page StorSu…" at bounding box center [535, 461] width 651 height 84
click at [573, 442] on span "Select Content Page" at bounding box center [535, 454] width 626 height 29
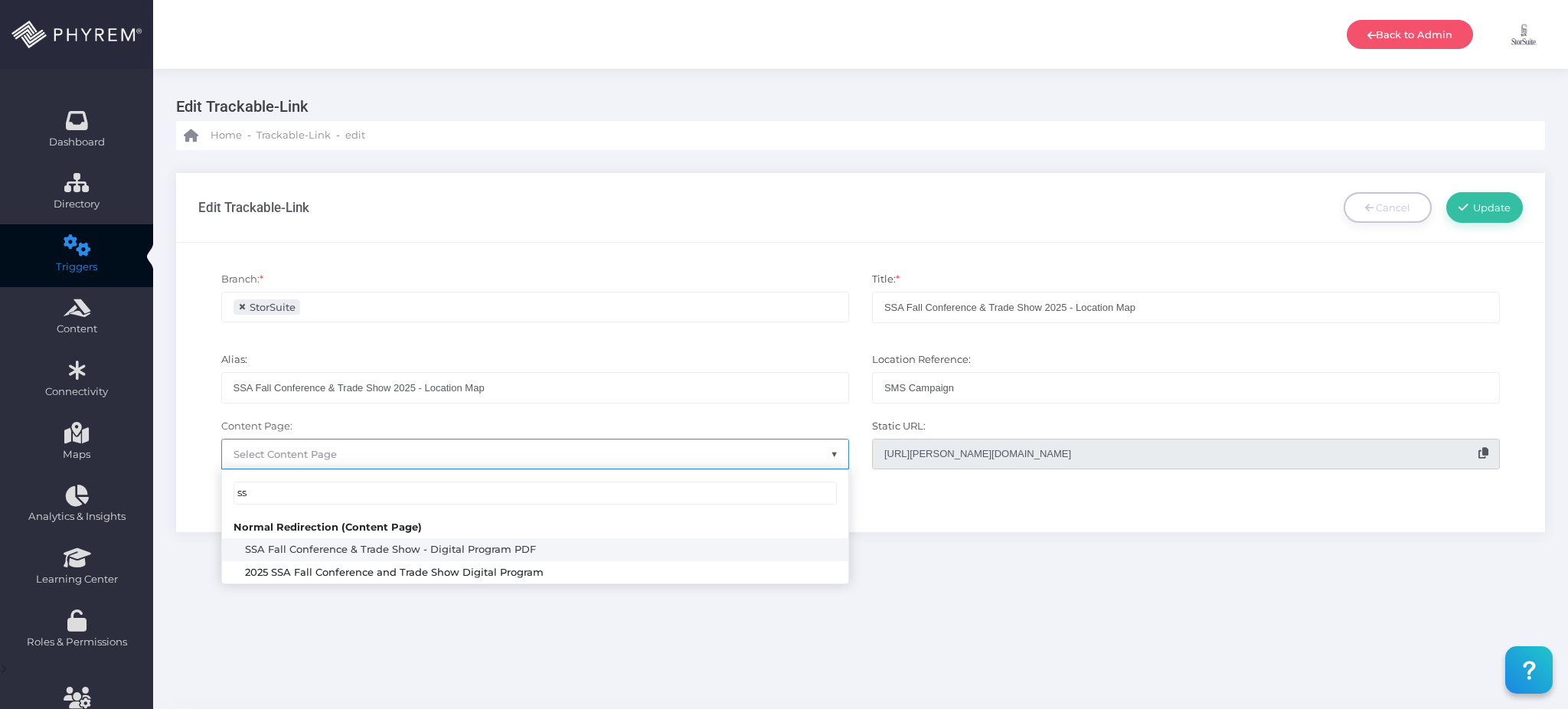
type input "s"
type input "site map"
select select "3709"
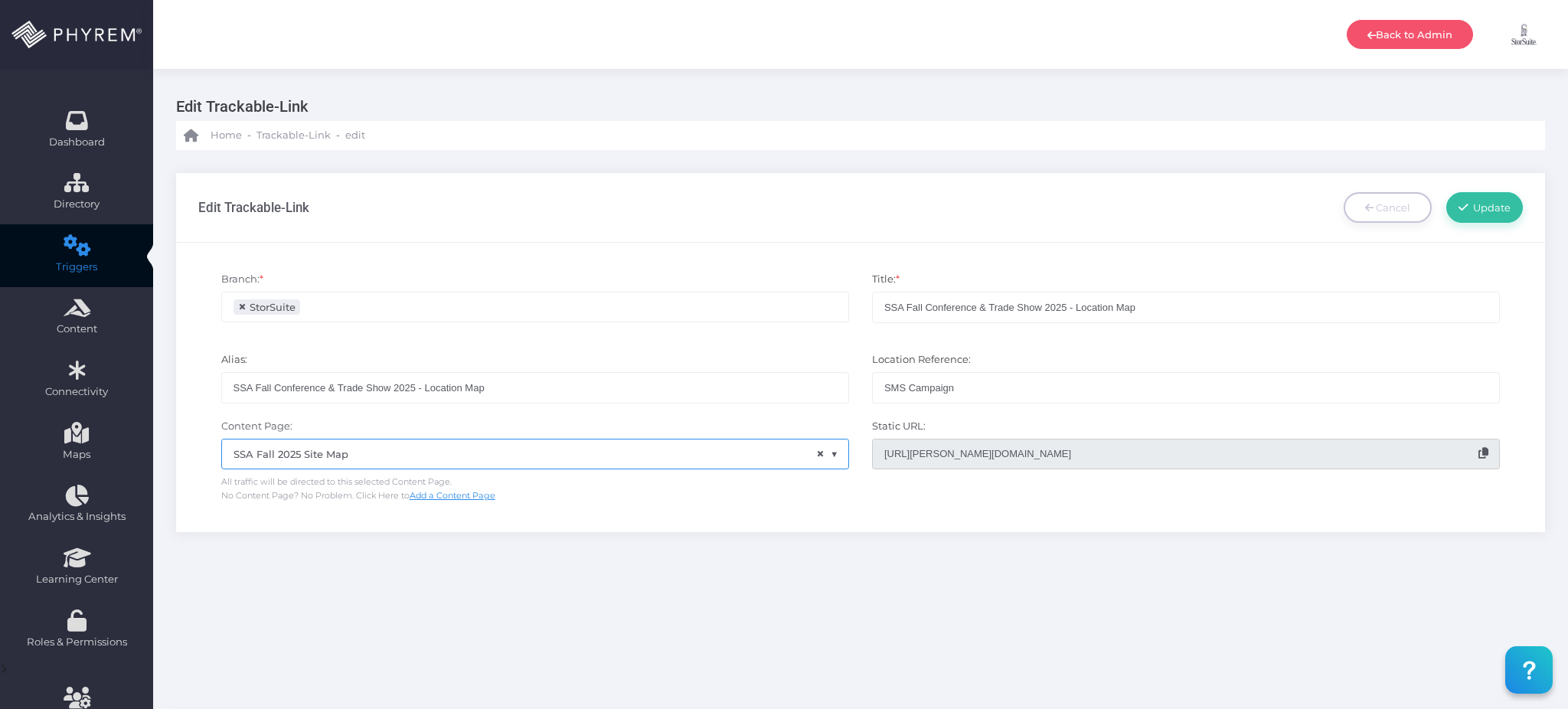
click at [1486, 447] on icon at bounding box center [1483, 453] width 10 height 11
click at [1498, 213] on link "Update" at bounding box center [1484, 207] width 76 height 30
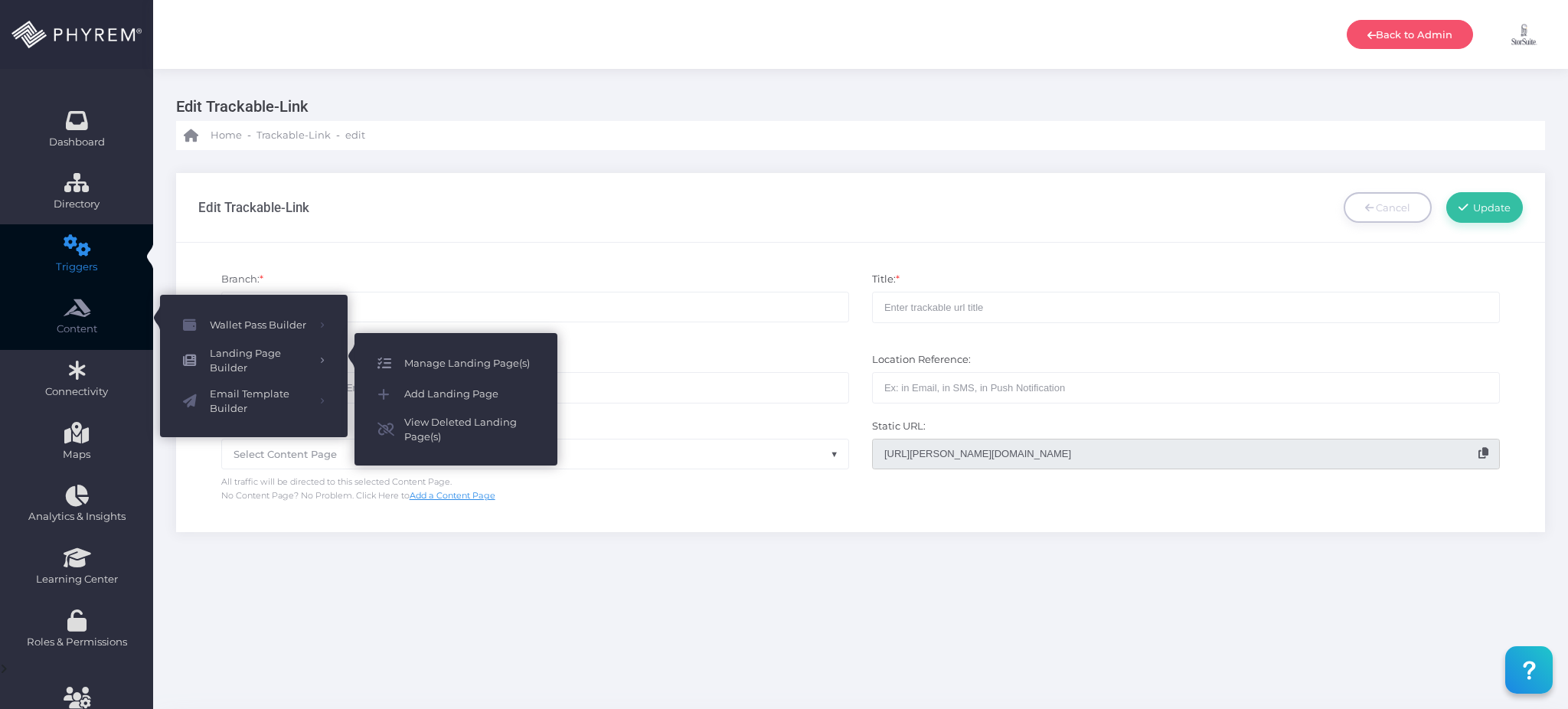
click at [454, 366] on span "Manage Landing Page(s)" at bounding box center [469, 363] width 130 height 20
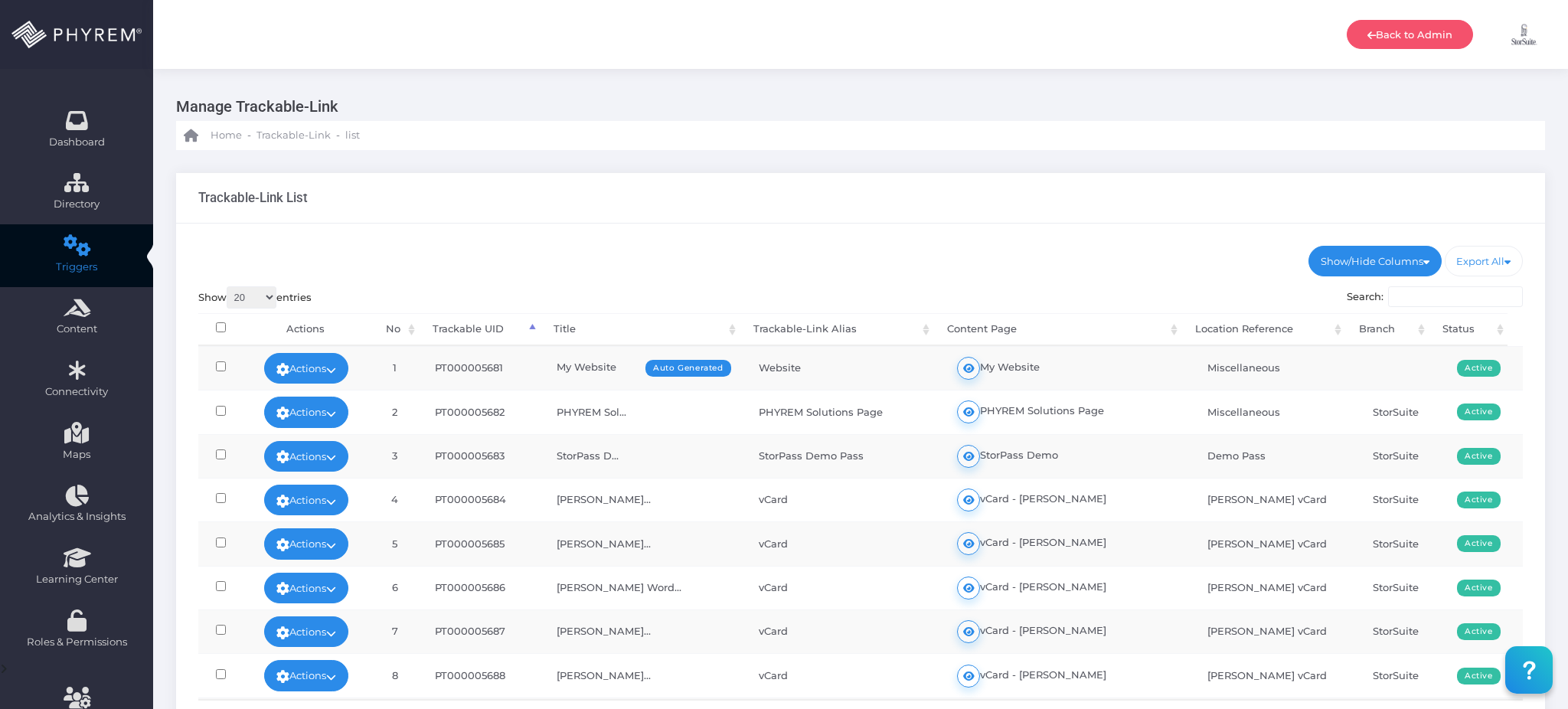
click at [825, 275] on ul "Show/Hide Columns No Title" at bounding box center [861, 261] width 1325 height 30
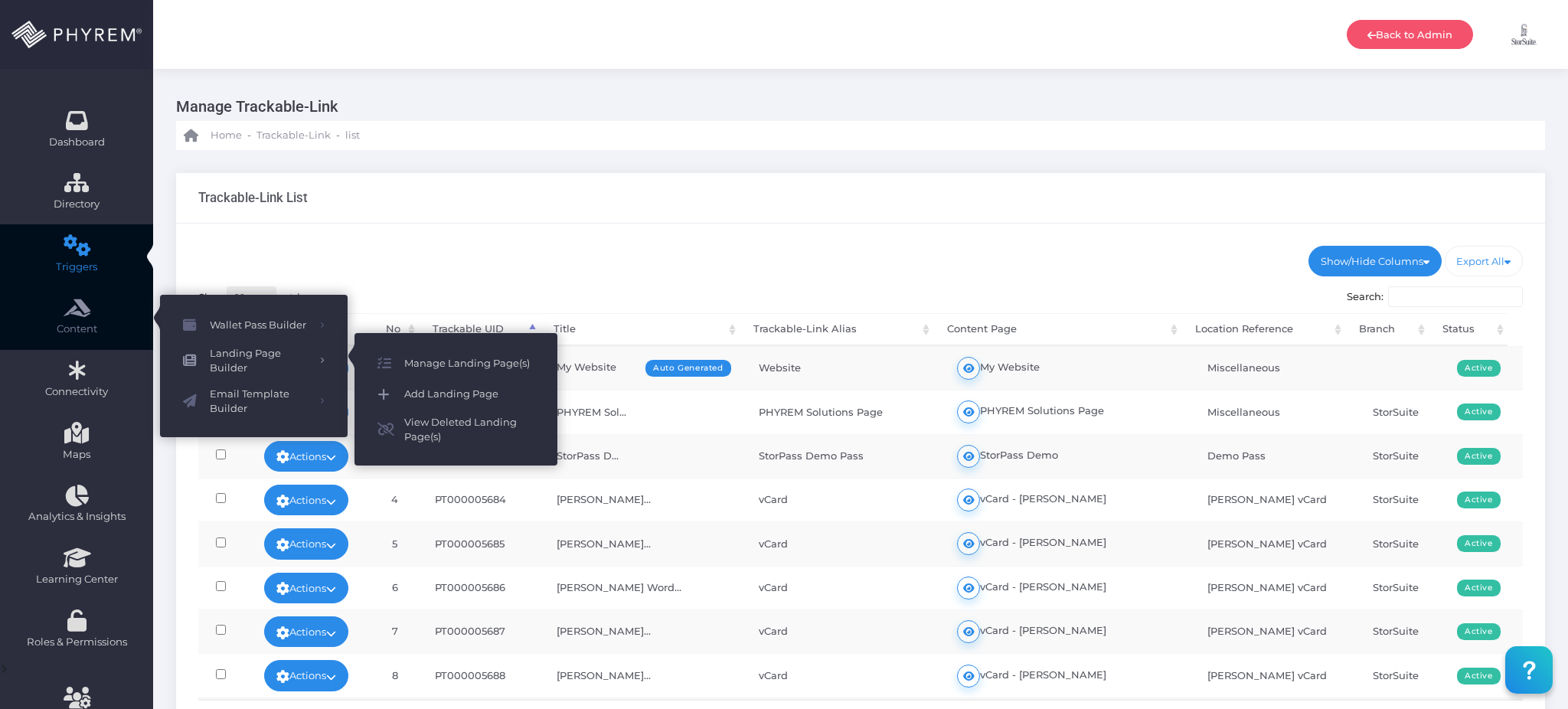
click at [456, 392] on span "Add Landing Page" at bounding box center [469, 394] width 130 height 20
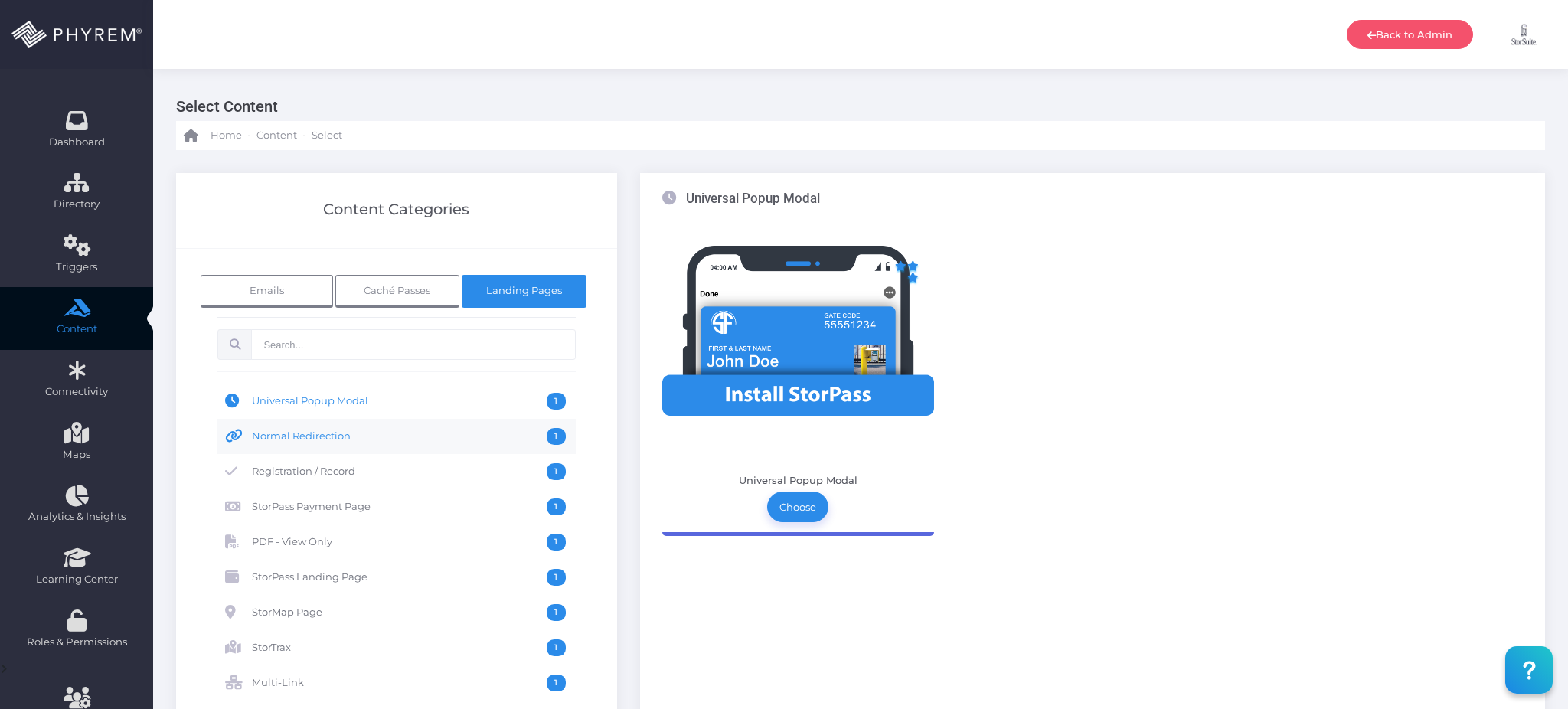
click at [355, 437] on span "Normal Redirection" at bounding box center [400, 436] width 296 height 17
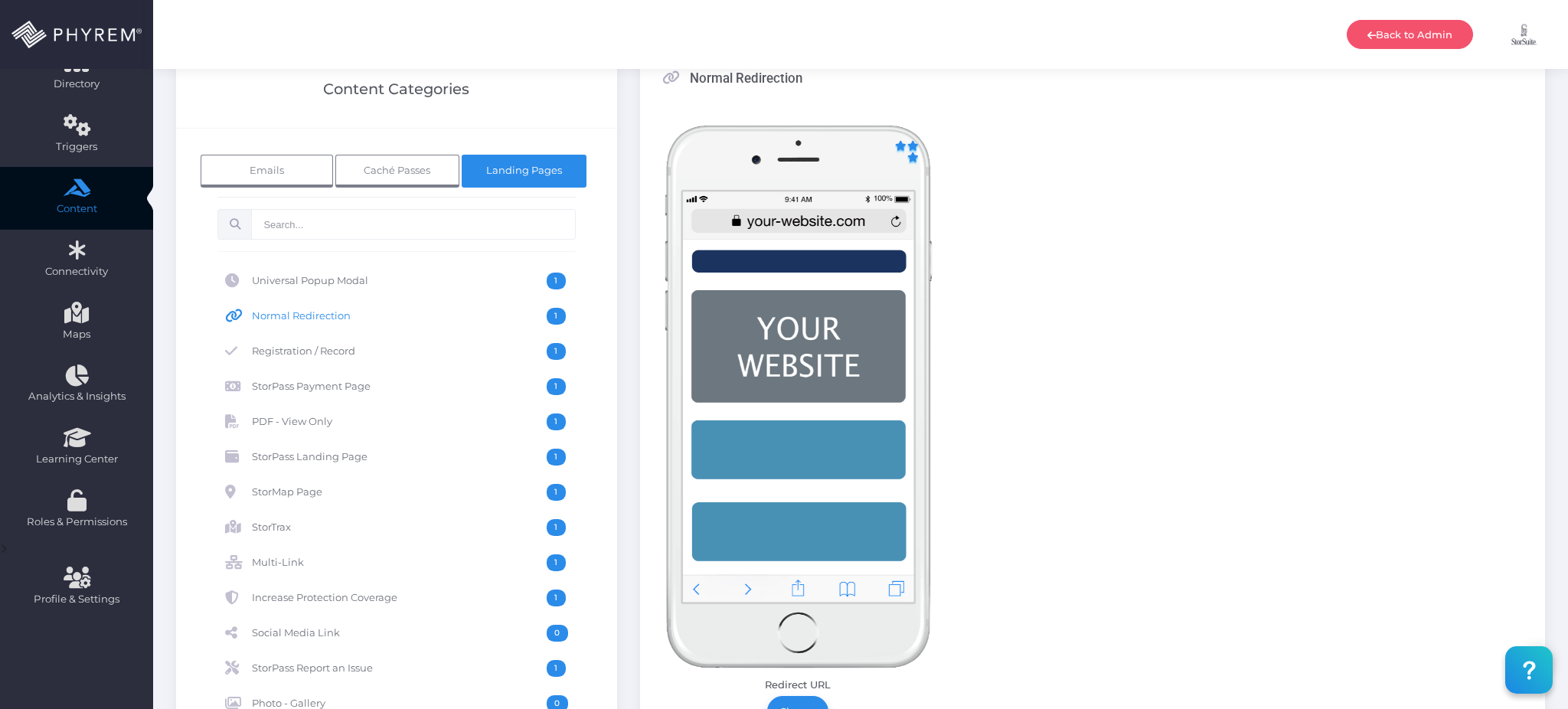
scroll to position [408, 0]
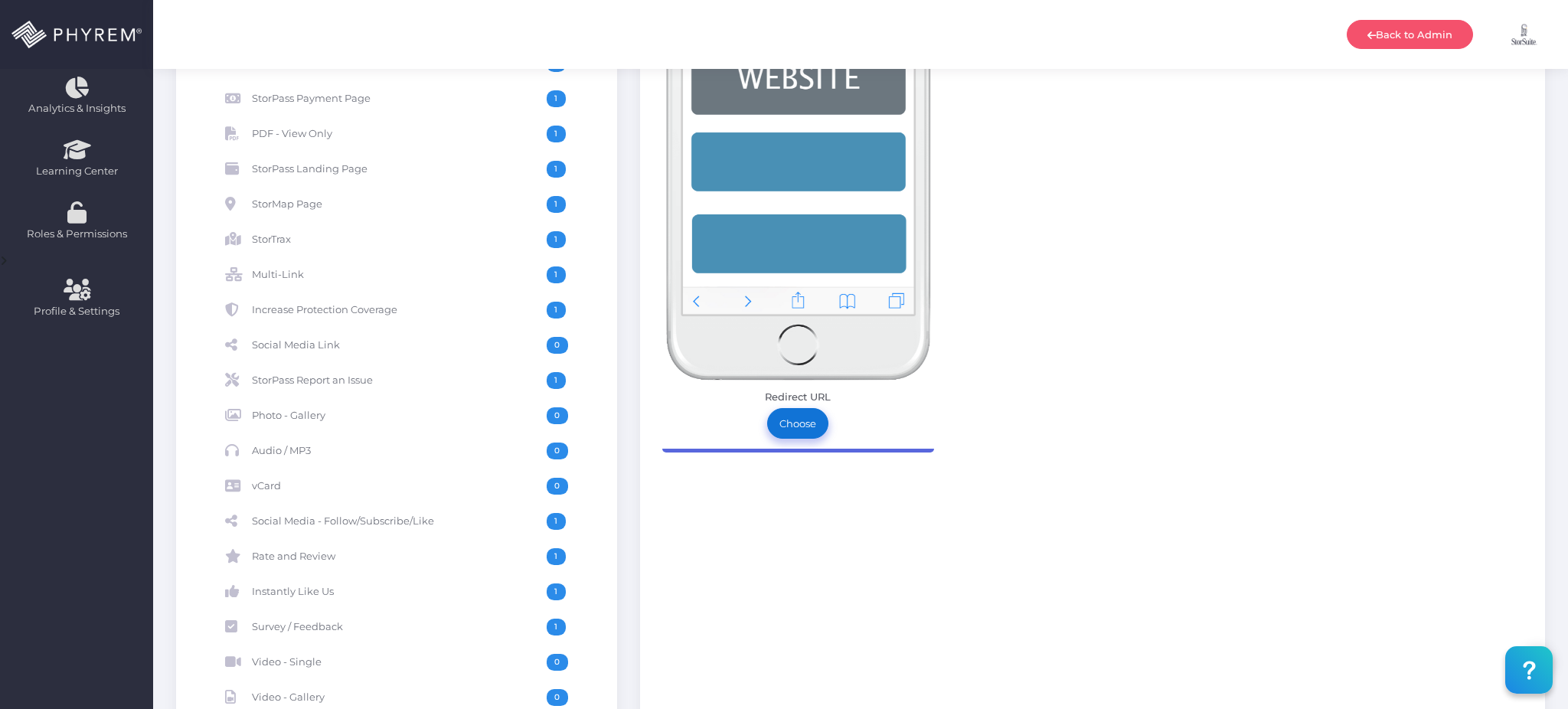
click at [819, 430] on link "Choose" at bounding box center [797, 423] width 61 height 30
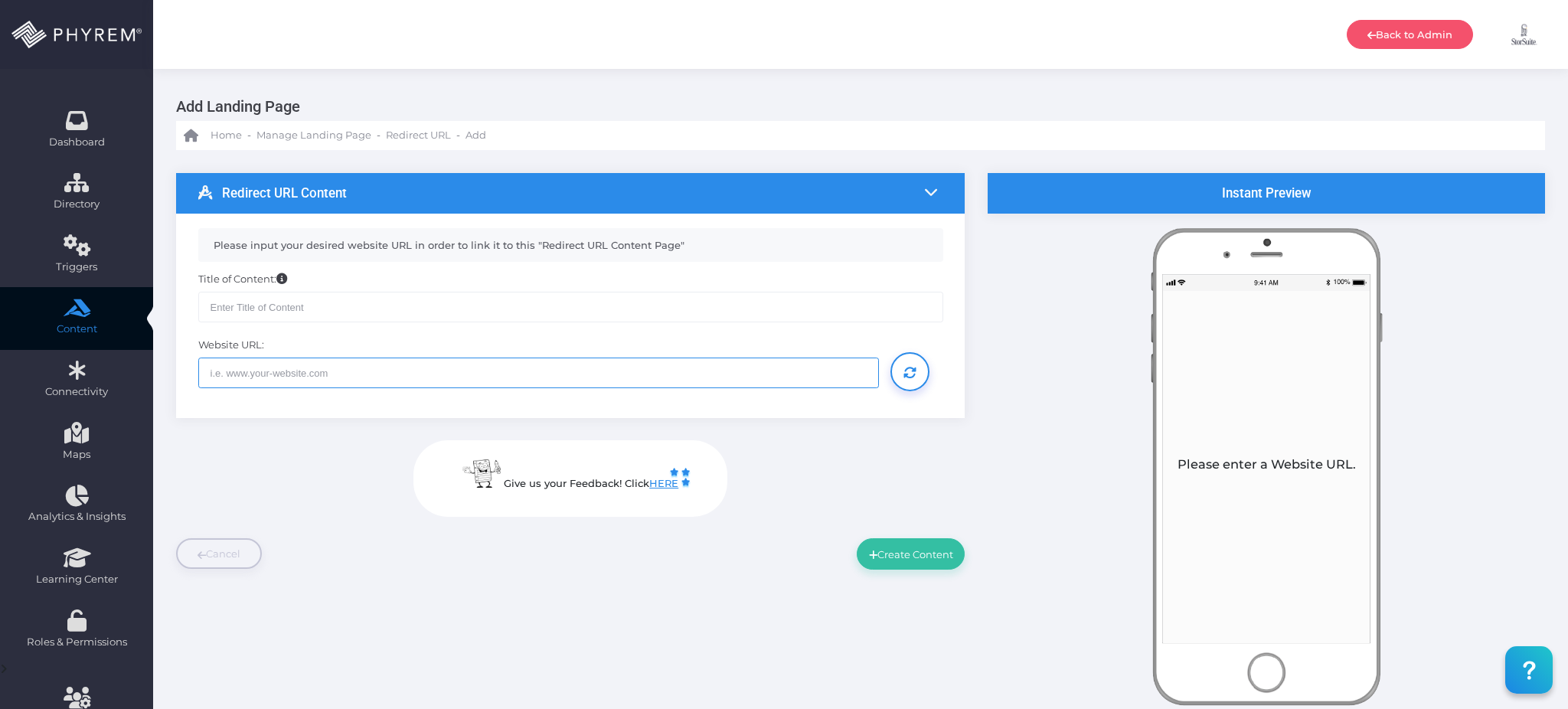
click at [472, 376] on input "text" at bounding box center [539, 373] width 681 height 30
paste input "https://meet.zoho.com/chnp-pbo-yxq"
type input "https://meet.zoho.com/chnp-pbo-yxq"
click at [463, 315] on input "text" at bounding box center [570, 307] width 745 height 30
click at [765, 312] on input "text" at bounding box center [570, 307] width 745 height 30
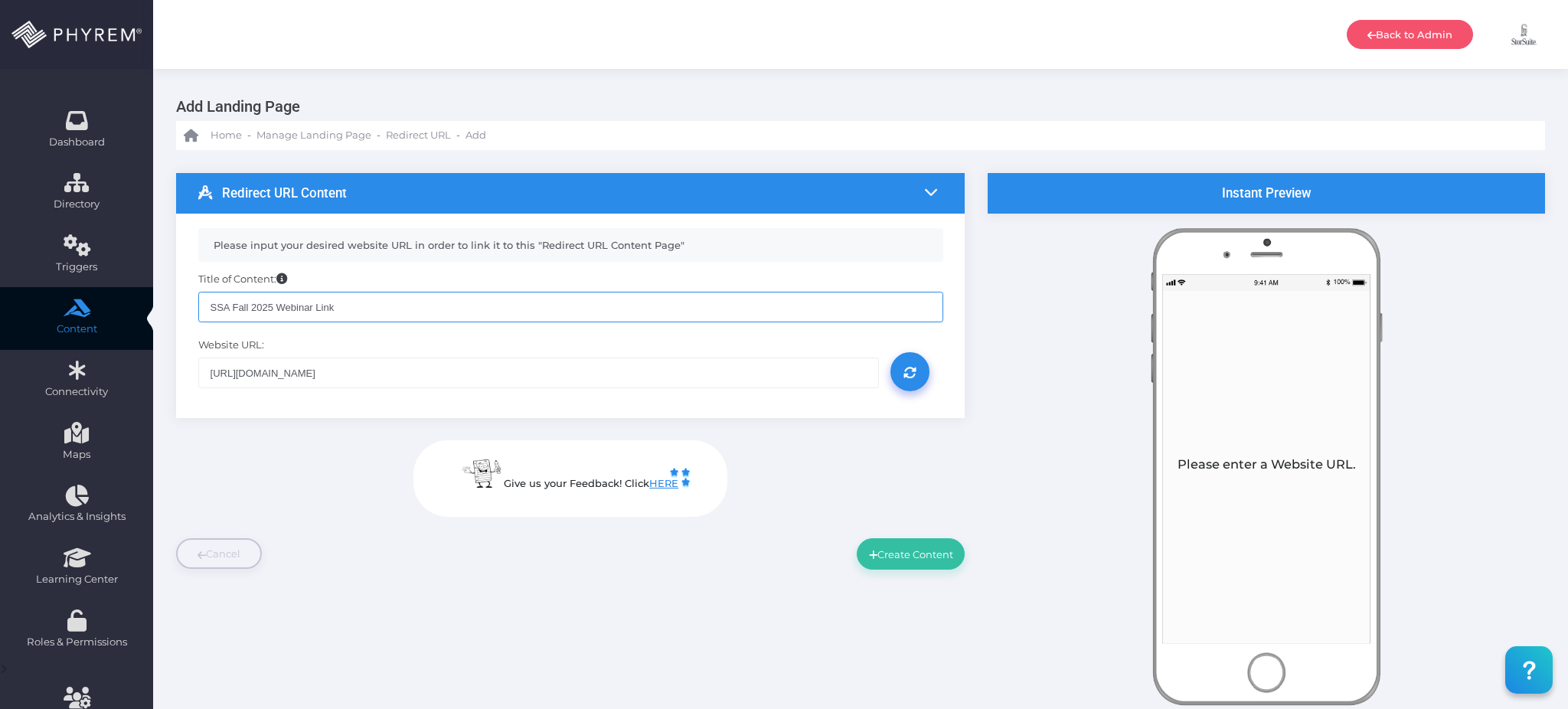
type input "SSA Fall 2025 Webinar Link"
click at [912, 373] on icon at bounding box center [909, 373] width 13 height 0
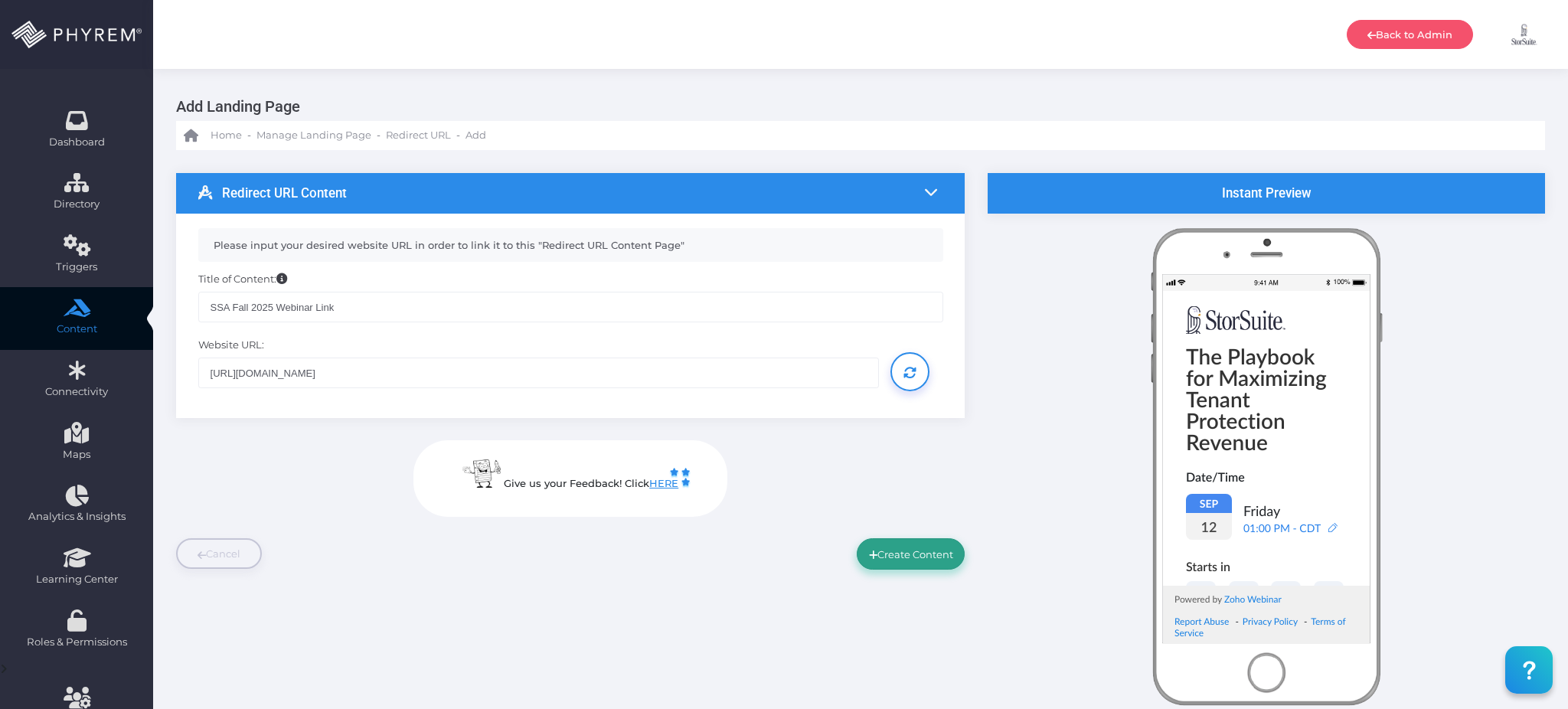
click at [934, 551] on button "Create Content" at bounding box center [910, 553] width 108 height 30
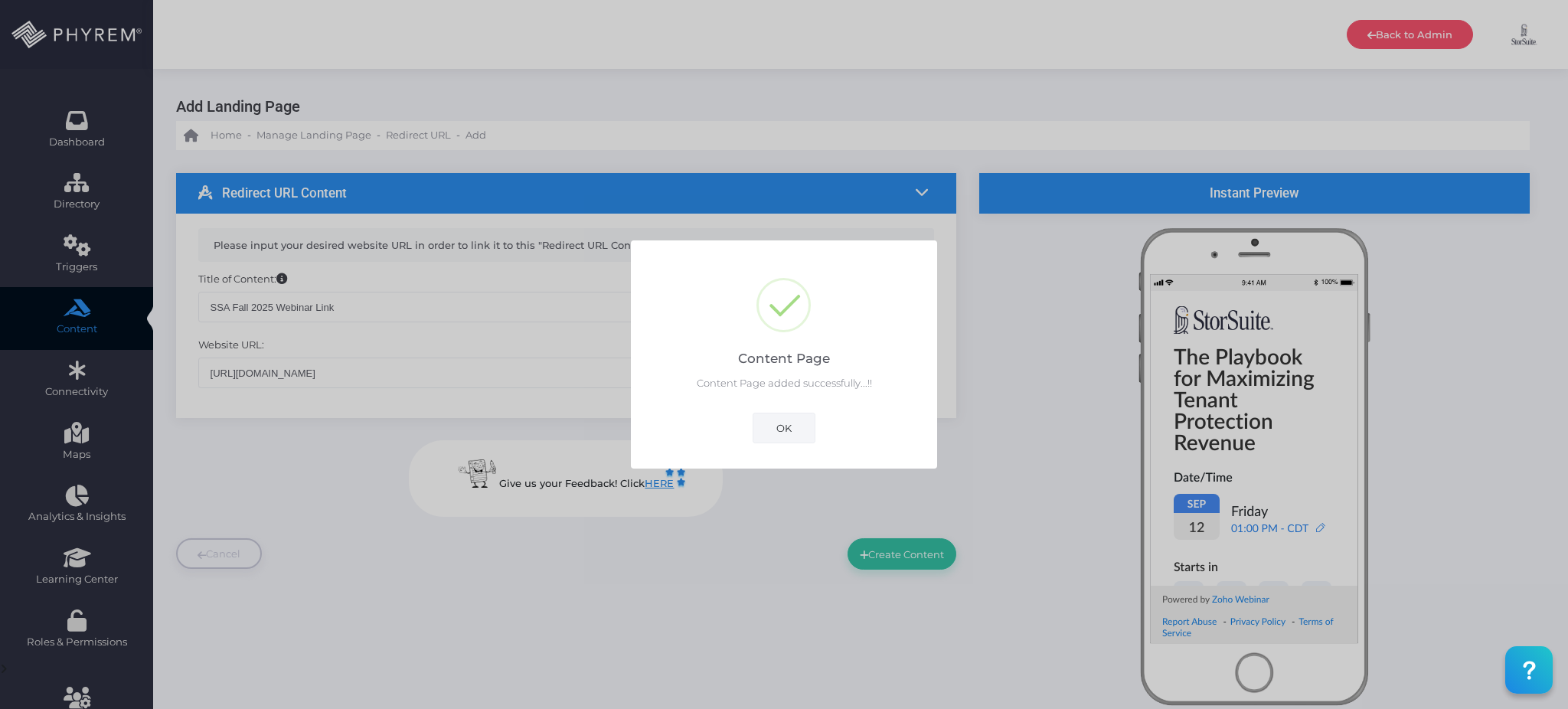
click at [786, 439] on button "OK" at bounding box center [784, 428] width 63 height 30
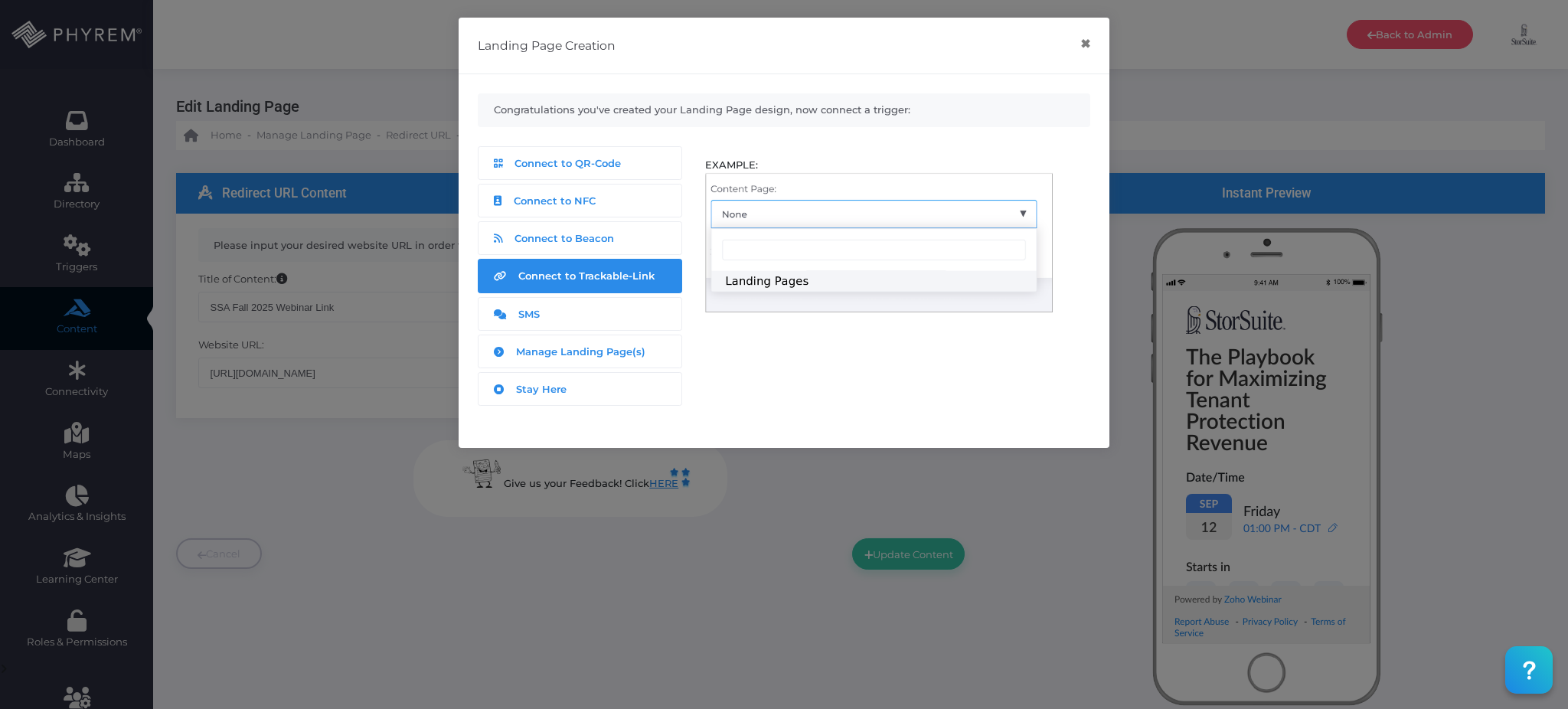
click at [620, 268] on div "Connect to Trackable-Link" at bounding box center [579, 275] width 180 height 20
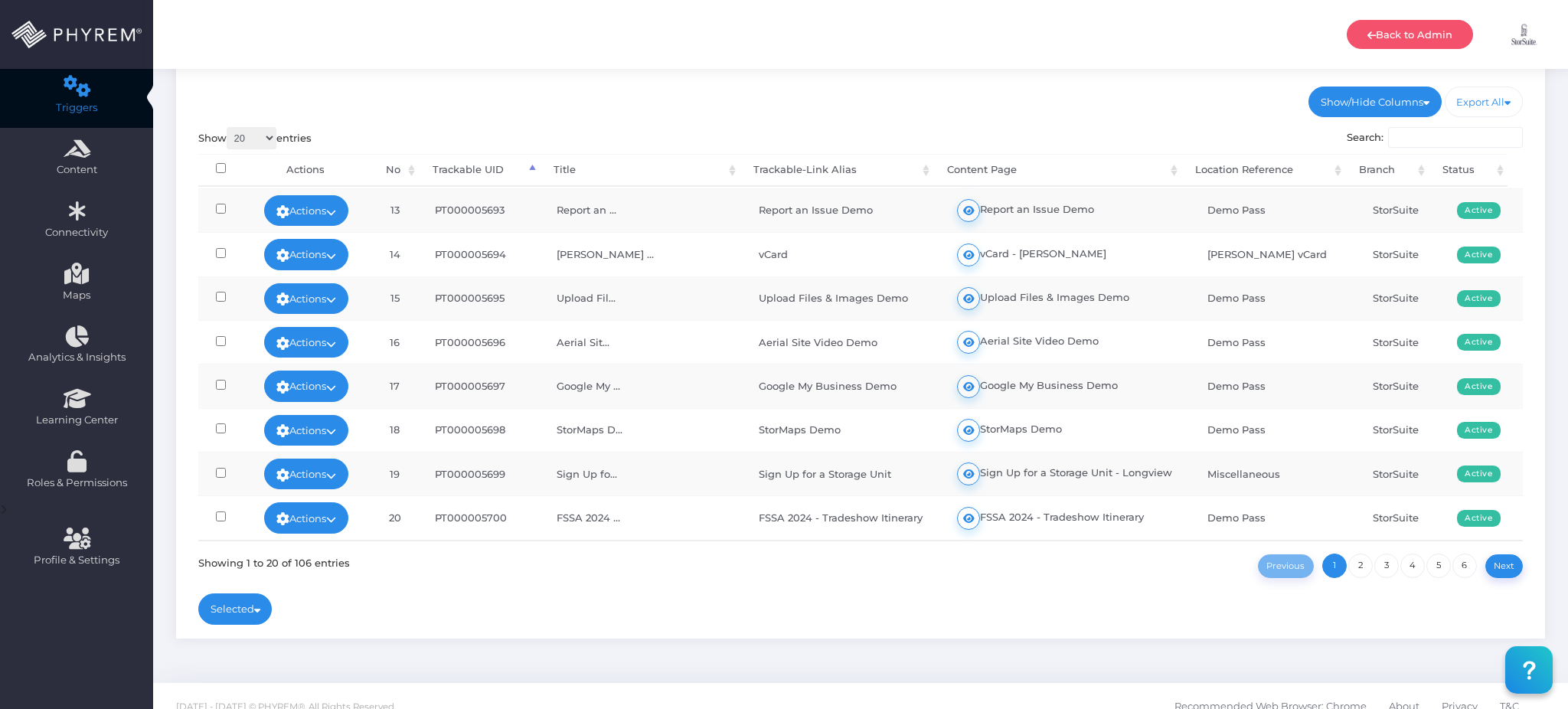
scroll to position [177, 0]
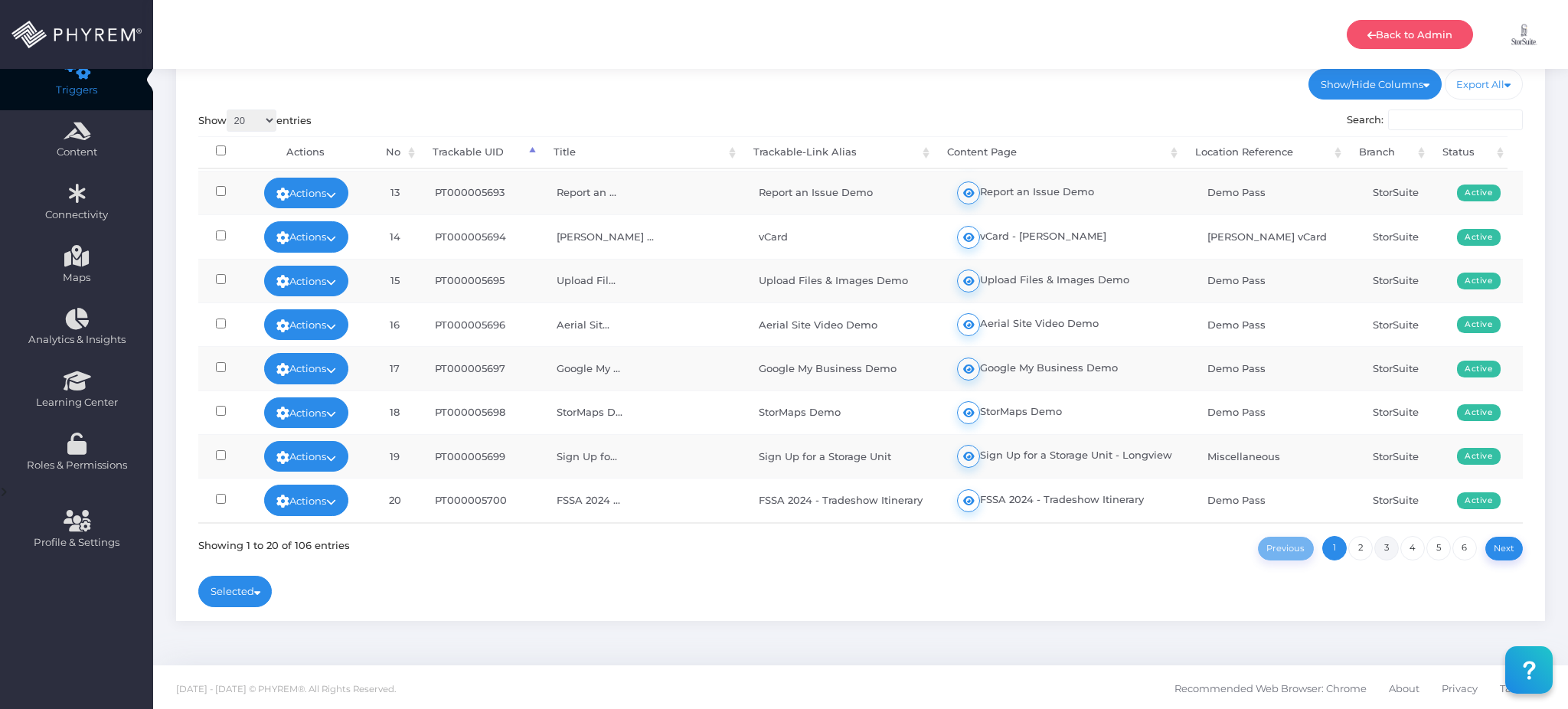
click at [1378, 548] on link "3" at bounding box center [1386, 548] width 24 height 24
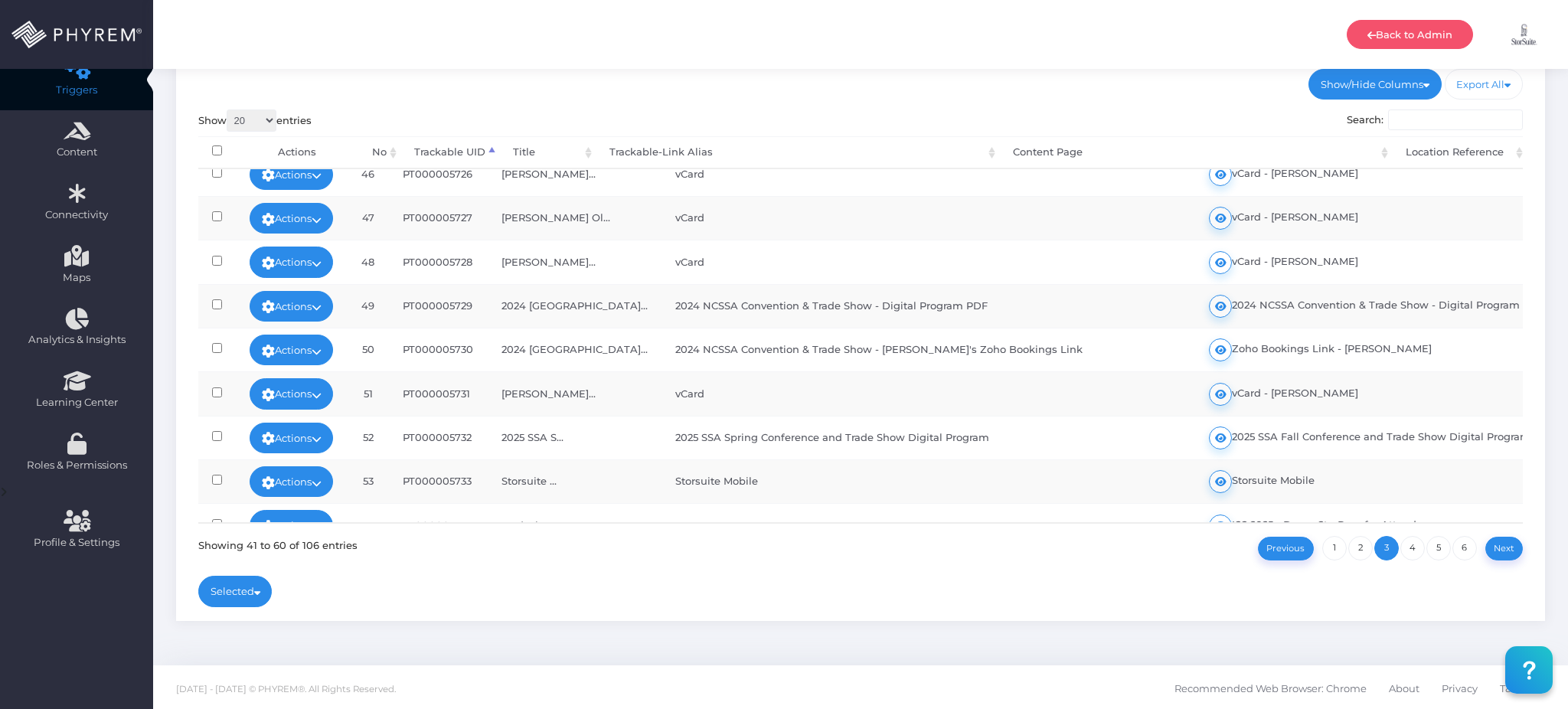
scroll to position [541, 0]
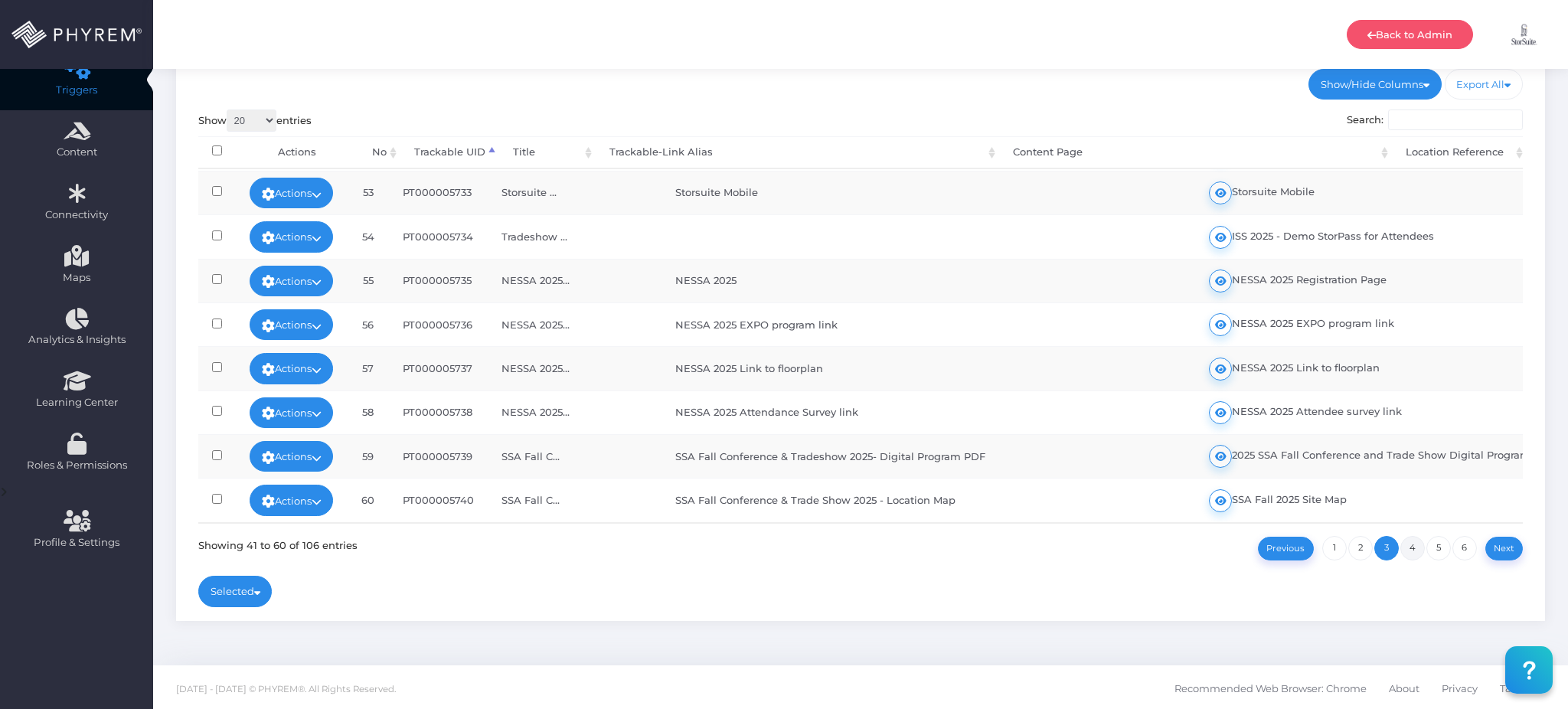
click at [1412, 547] on link "4" at bounding box center [1412, 548] width 24 height 24
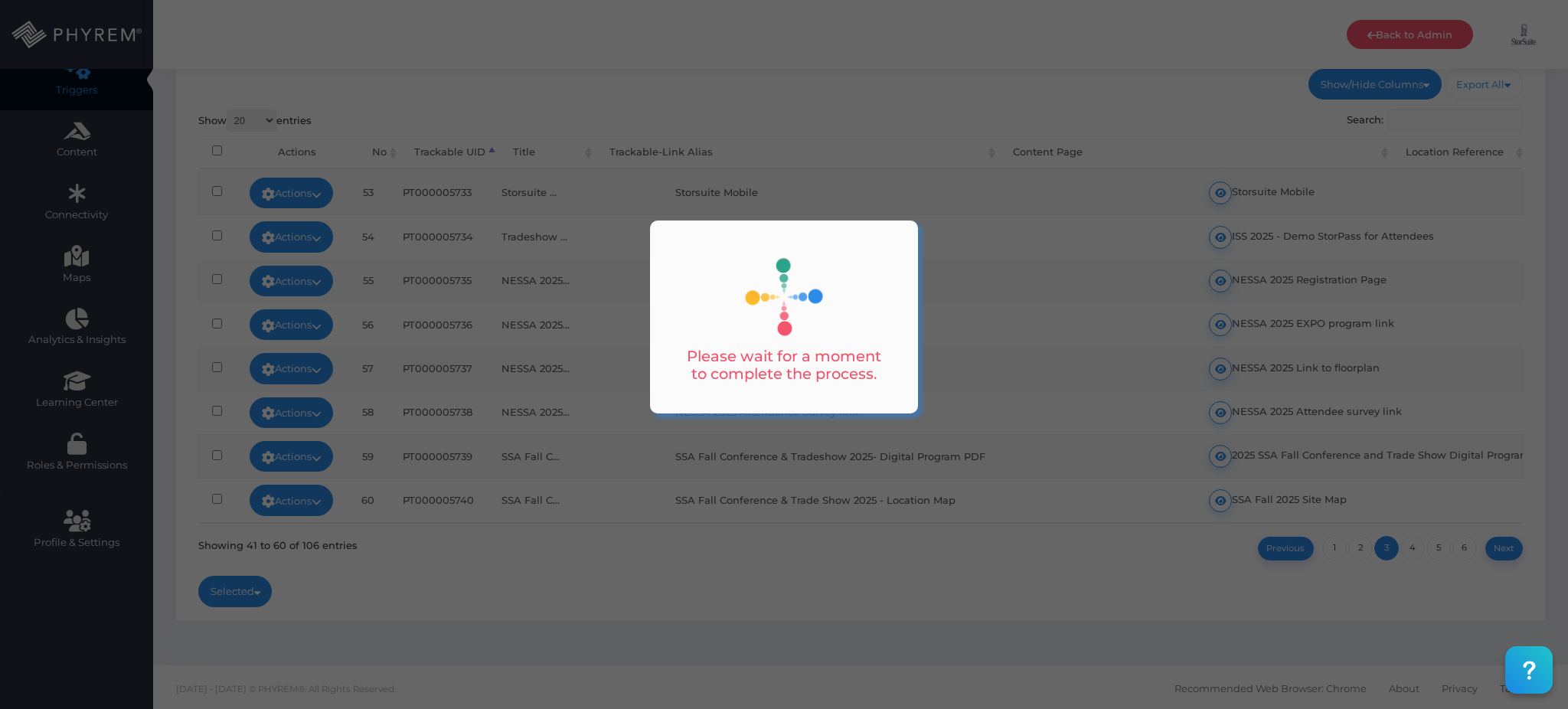
scroll to position [526, 0]
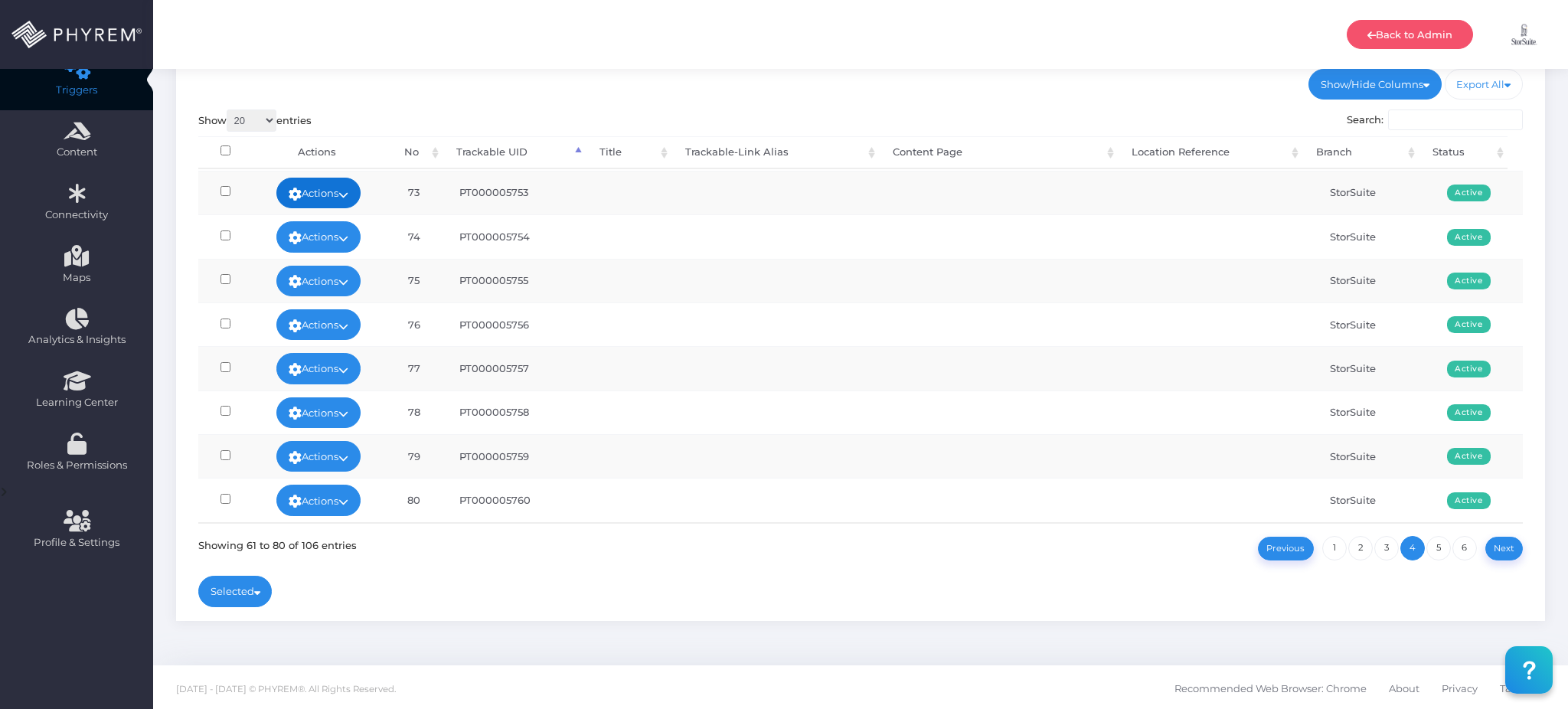
click at [342, 195] on icon at bounding box center [342, 195] width 10 height 0
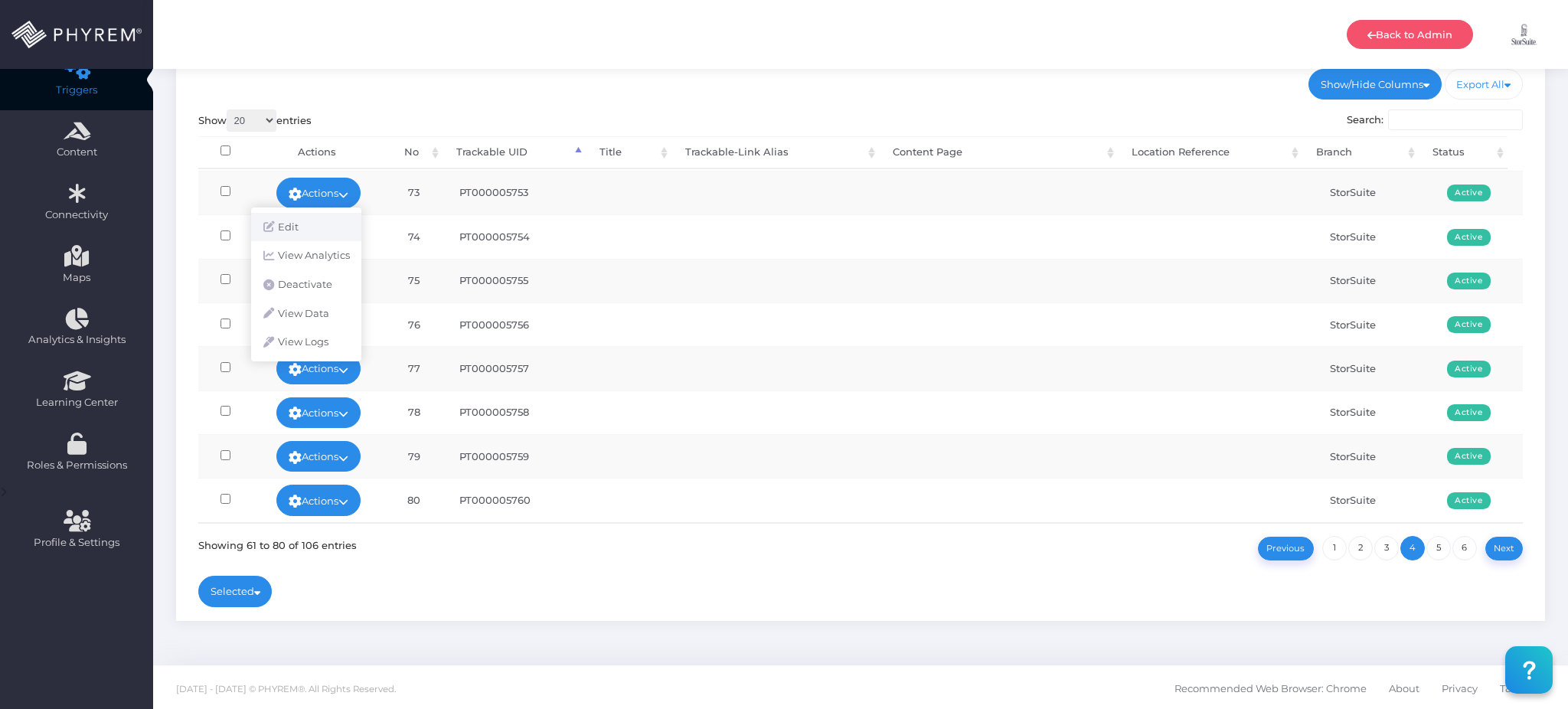
click at [325, 226] on link "Edit" at bounding box center [306, 227] width 110 height 29
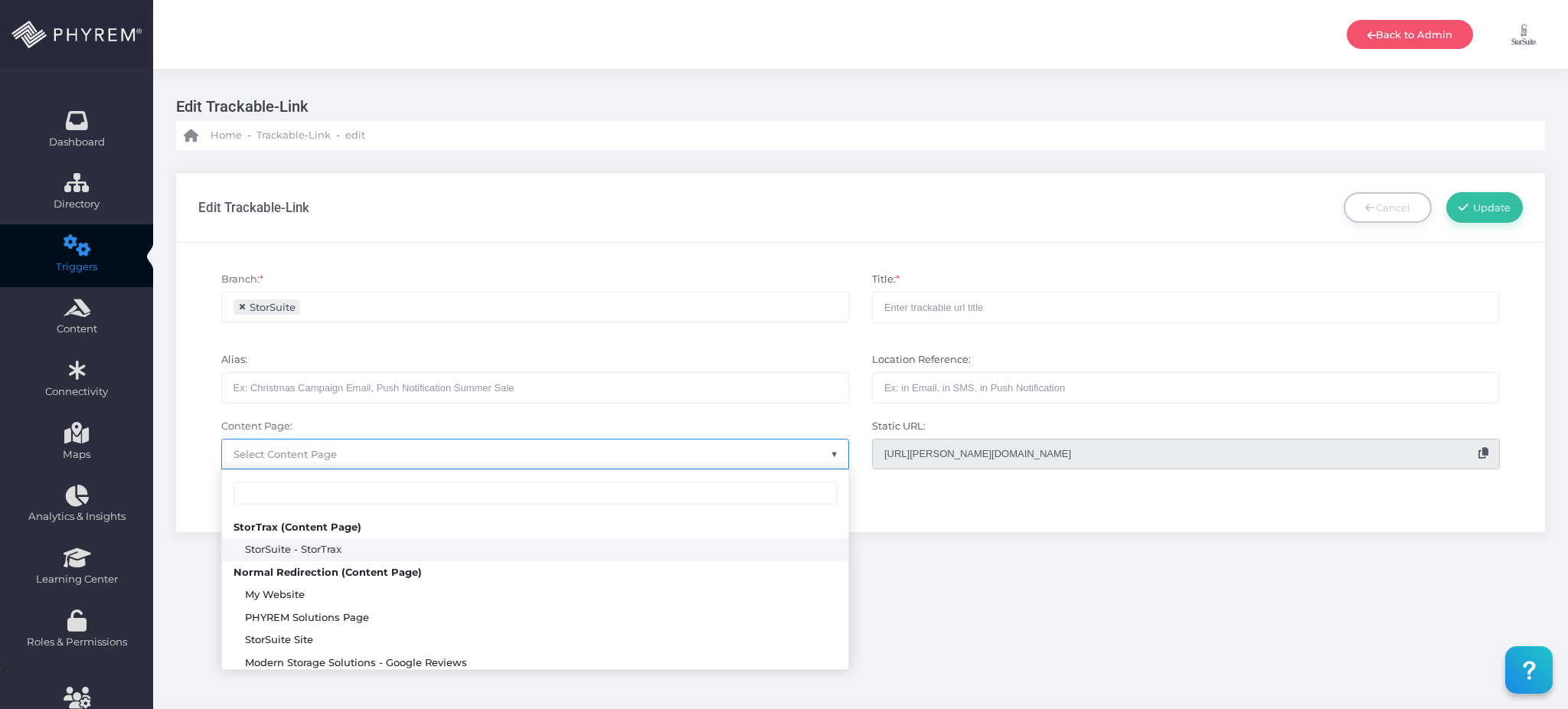
click at [504, 453] on span "Select Content Page" at bounding box center [535, 454] width 626 height 29
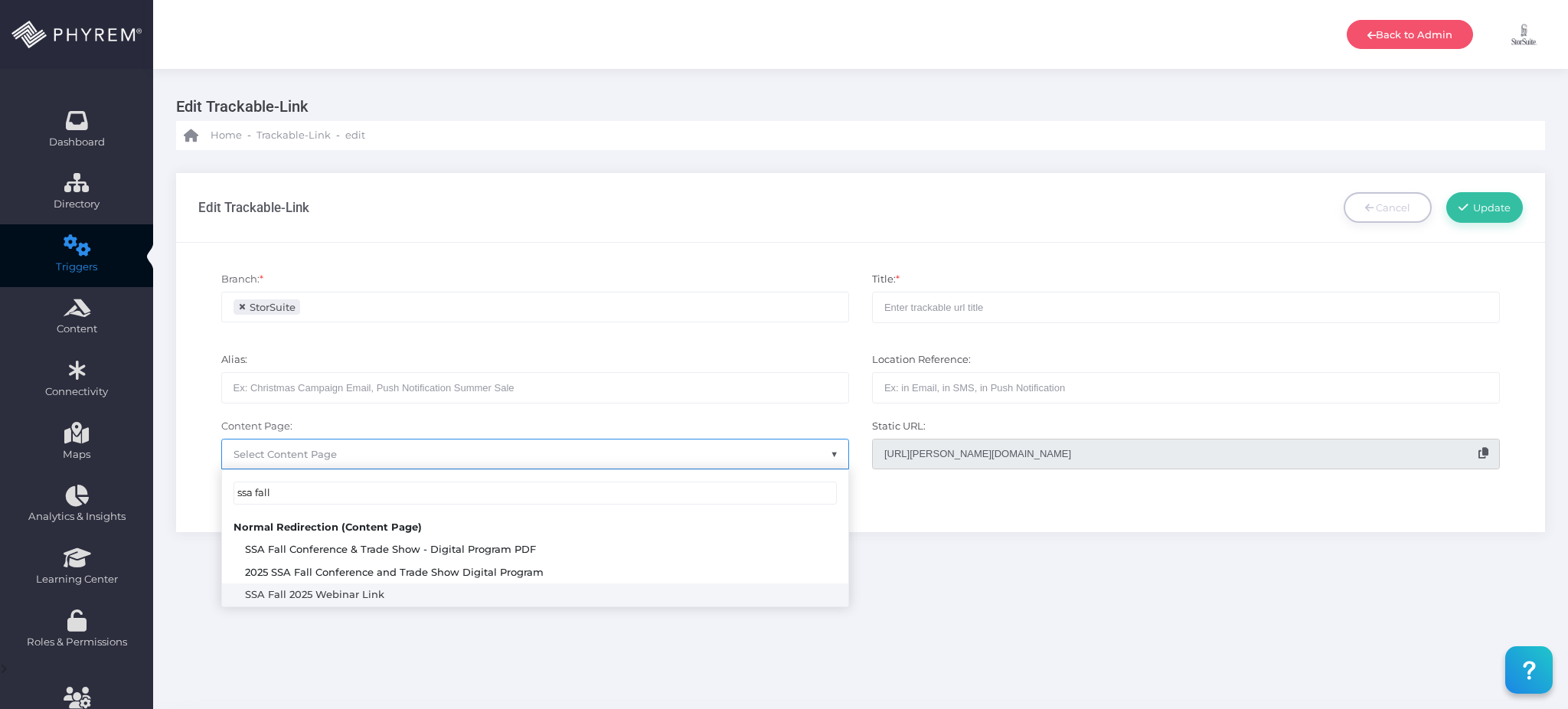
type input "ssa fall"
select select "3710"
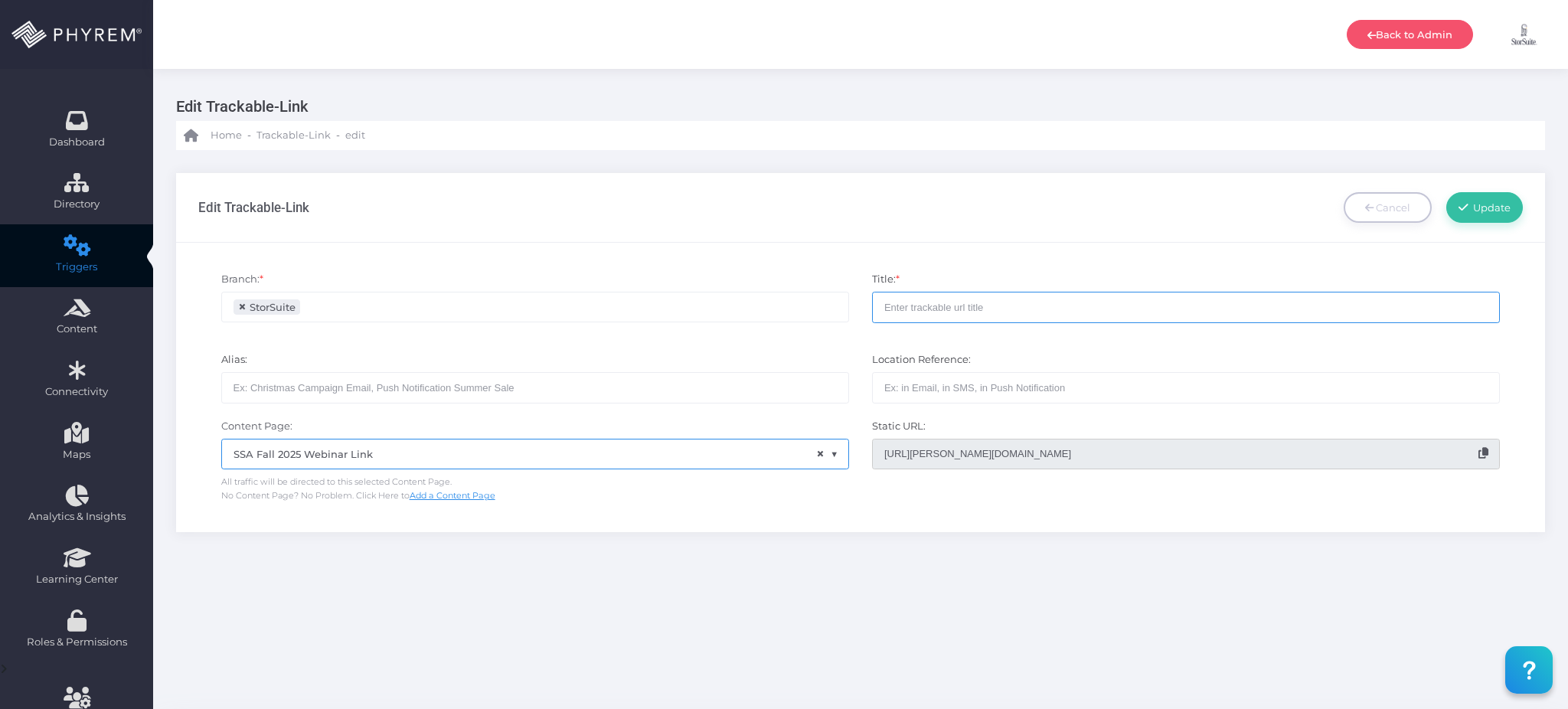
click at [926, 311] on input "text" at bounding box center [1185, 307] width 628 height 30
drag, startPoint x: 1028, startPoint y: 310, endPoint x: 877, endPoint y: 312, distance: 151.0
click at [877, 312] on input "SSA Fall 2025 Webinar Link" at bounding box center [1185, 307] width 628 height 30
type input "SSA Fall 2025 Webinar Link"
click at [679, 379] on input "text" at bounding box center [535, 387] width 628 height 30
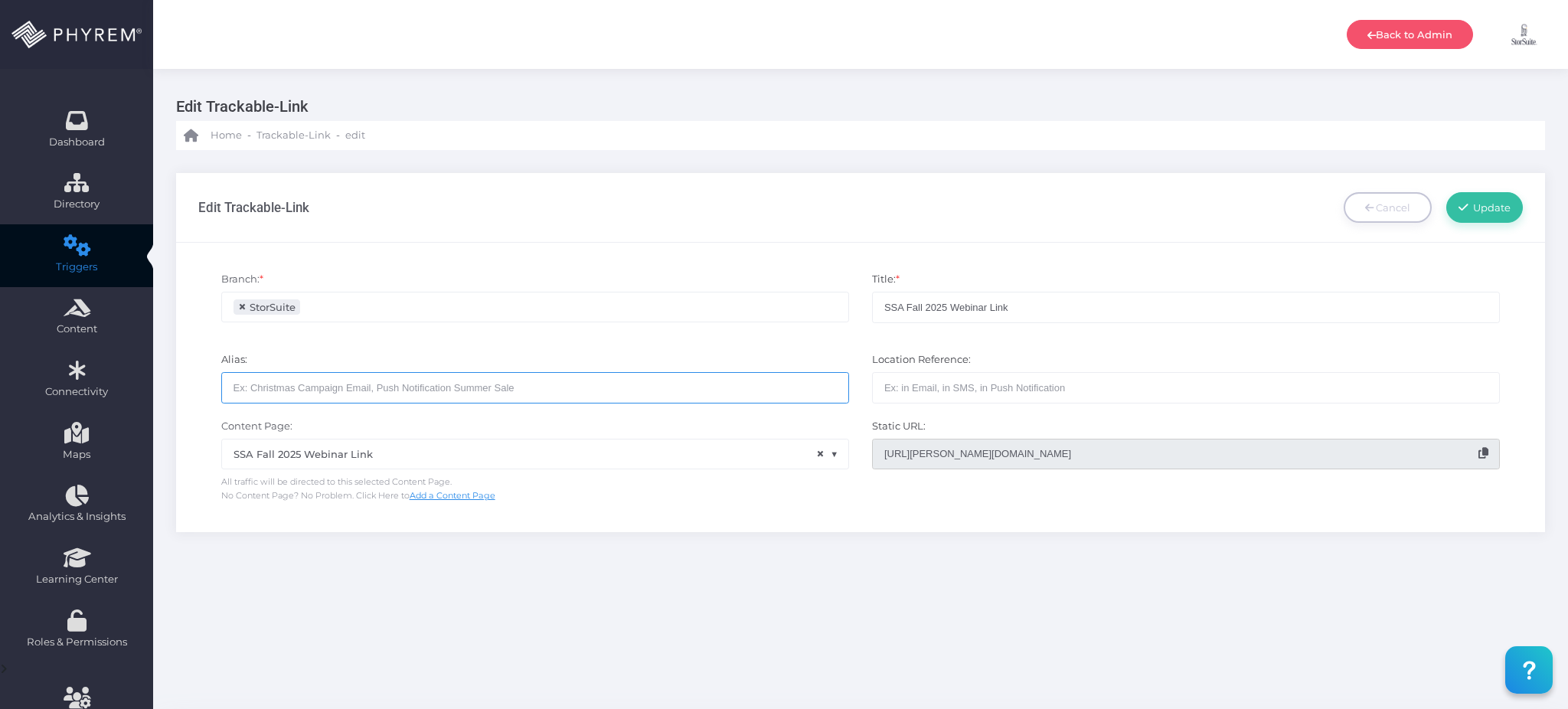
paste input "SSA Fall 2025 Webinar Link"
type input "SSA Fall 2025 Webinar Link"
click at [980, 387] on input "text" at bounding box center [1185, 387] width 628 height 30
type input "SMS Campaign"
click at [1484, 459] on input "[URL][PERSON_NAME][DOMAIN_NAME]" at bounding box center [1185, 454] width 628 height 30
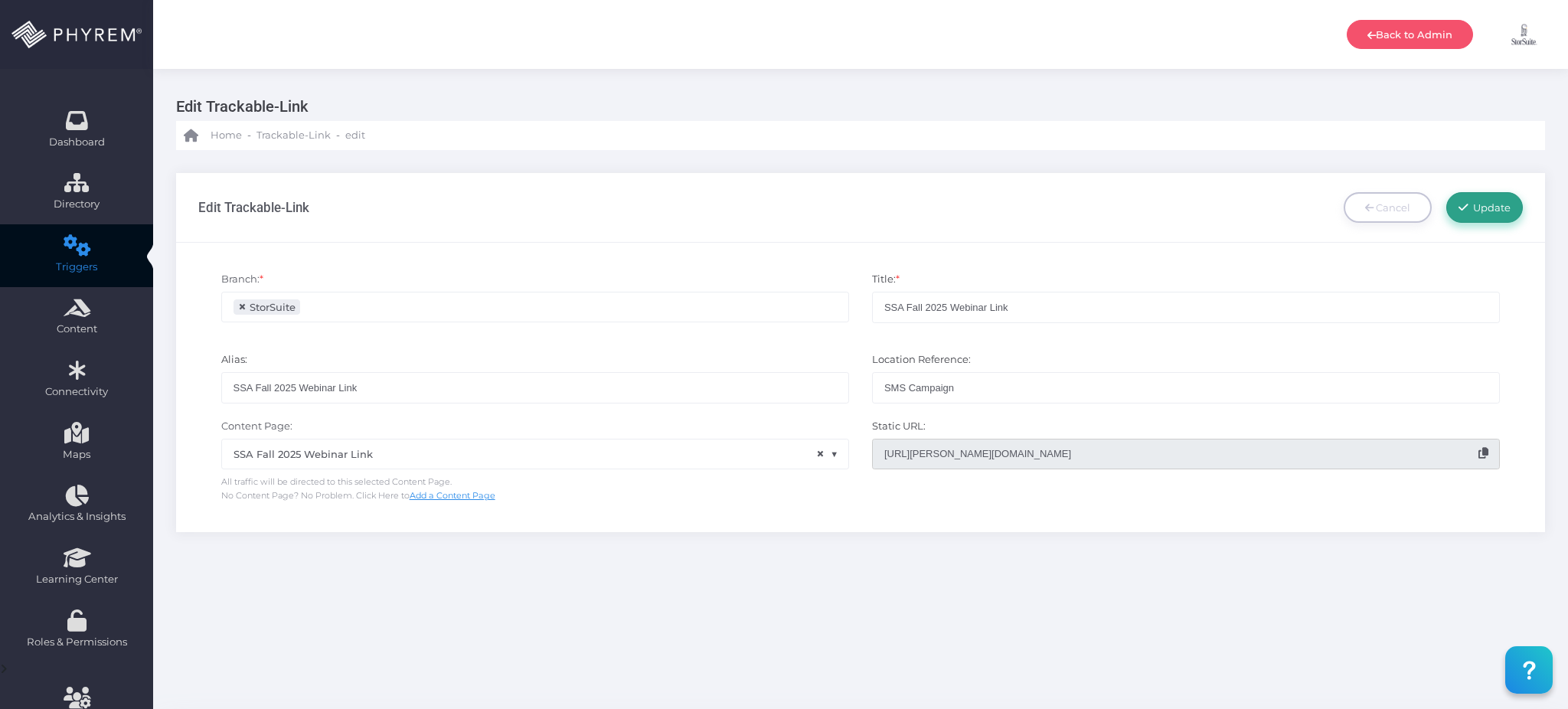
click at [1484, 214] on link "Update" at bounding box center [1484, 207] width 76 height 30
